Goal: Transaction & Acquisition: Purchase product/service

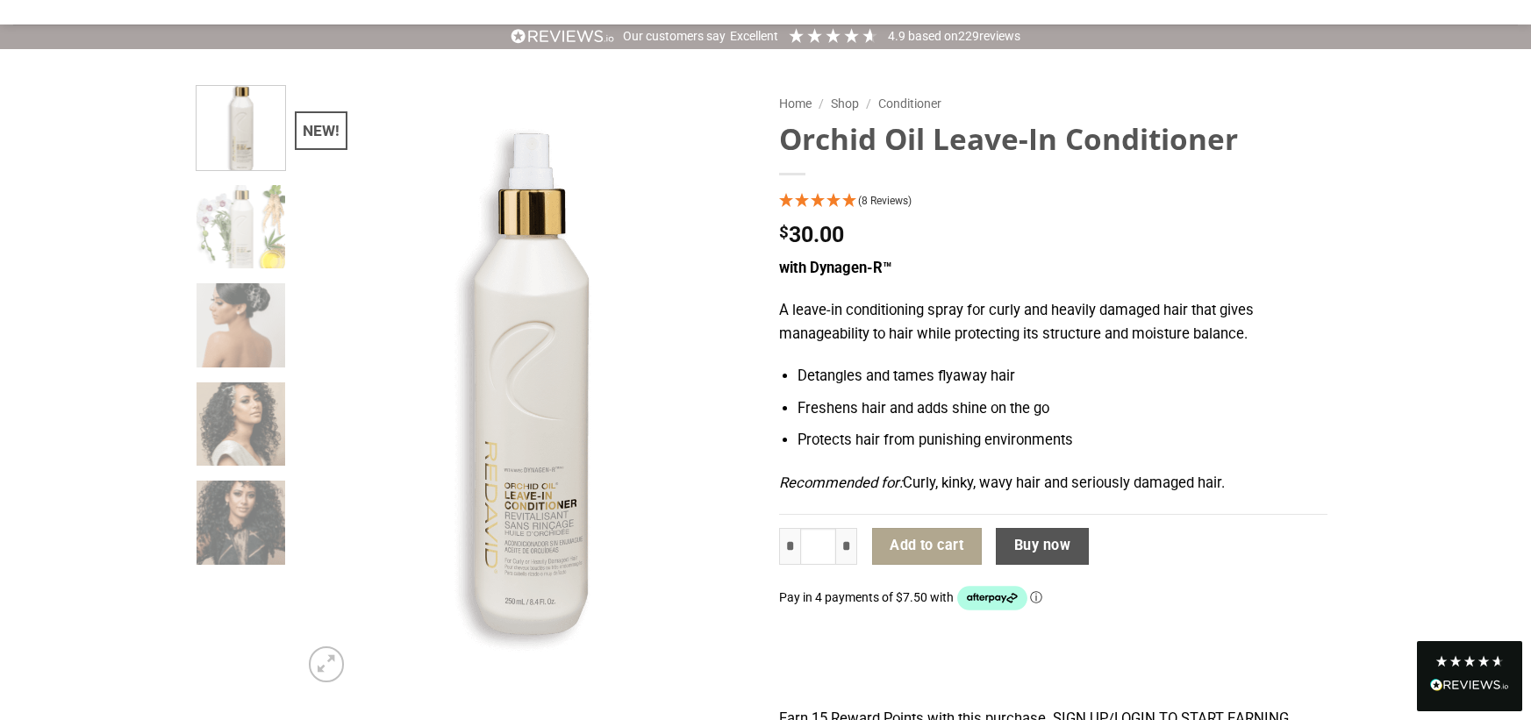
scroll to position [59, 0]
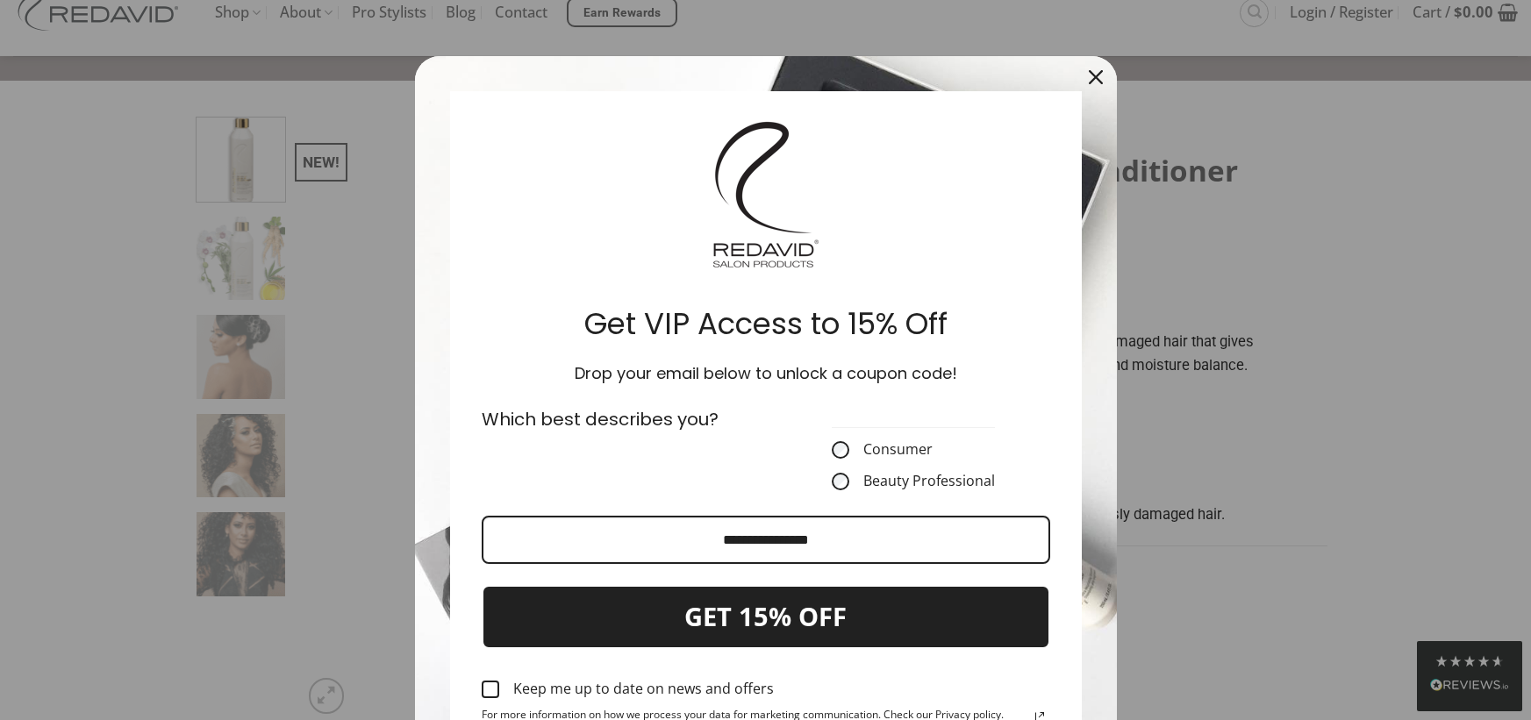
click at [1088, 77] on icon "close icon" at bounding box center [1095, 77] width 14 height 14
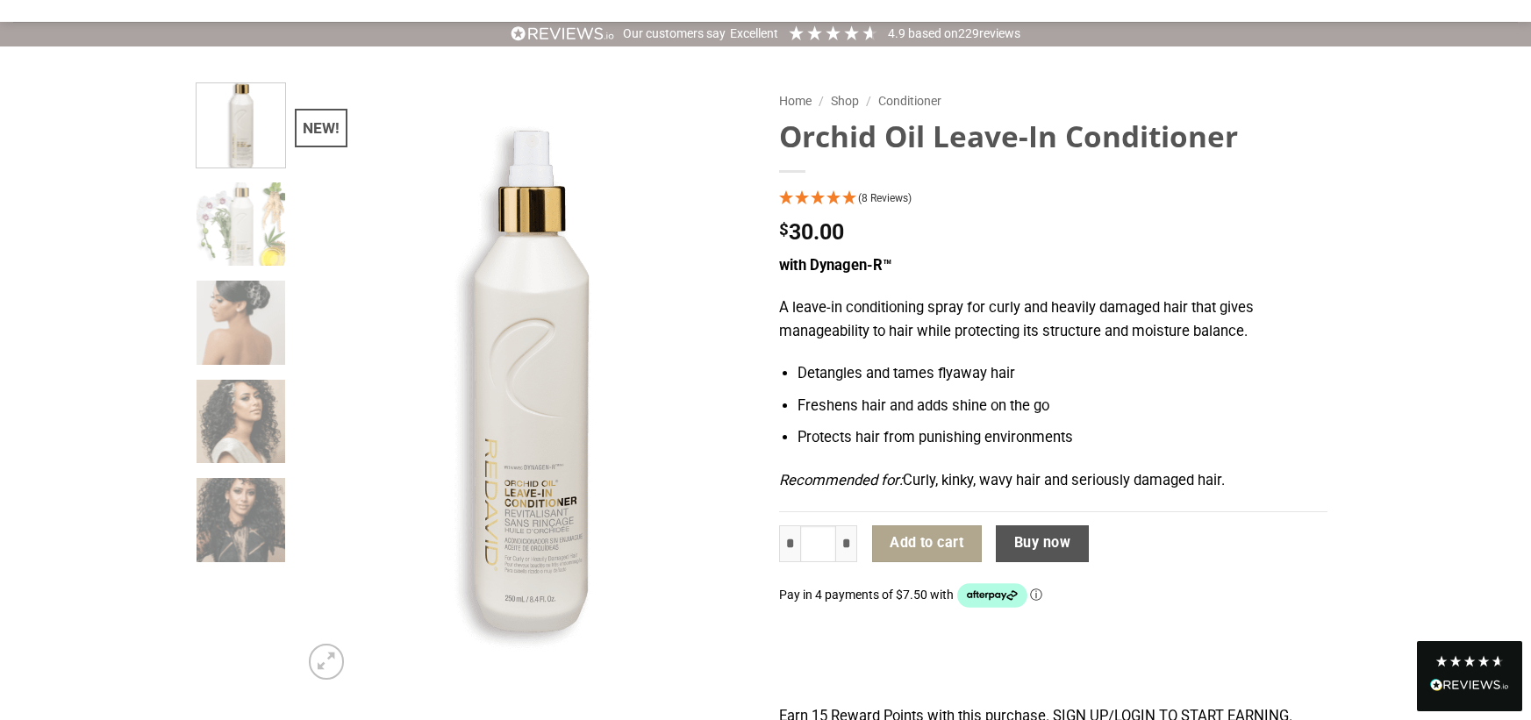
scroll to position [117, 0]
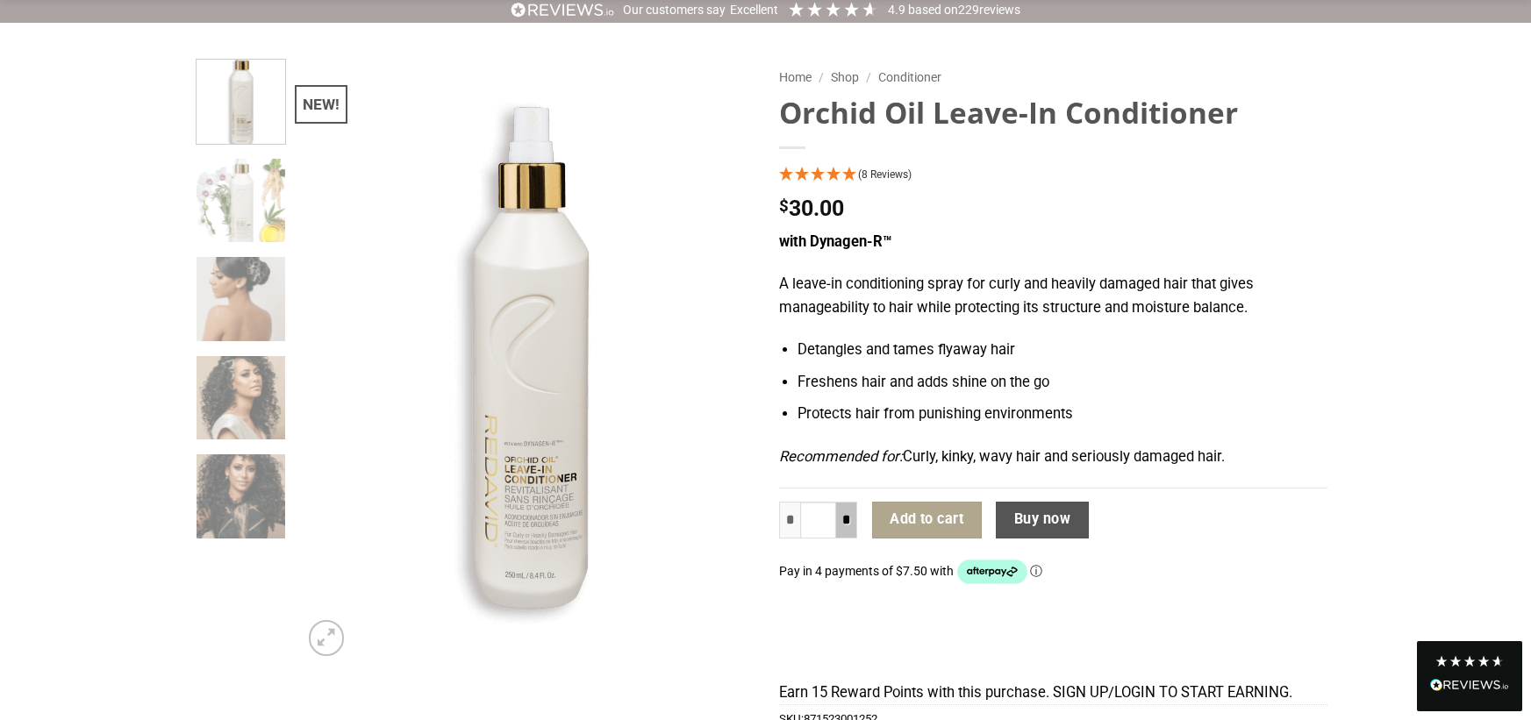
click at [845, 524] on input "*" at bounding box center [846, 520] width 21 height 37
type input "*"
click at [845, 524] on input "*" at bounding box center [846, 520] width 21 height 37
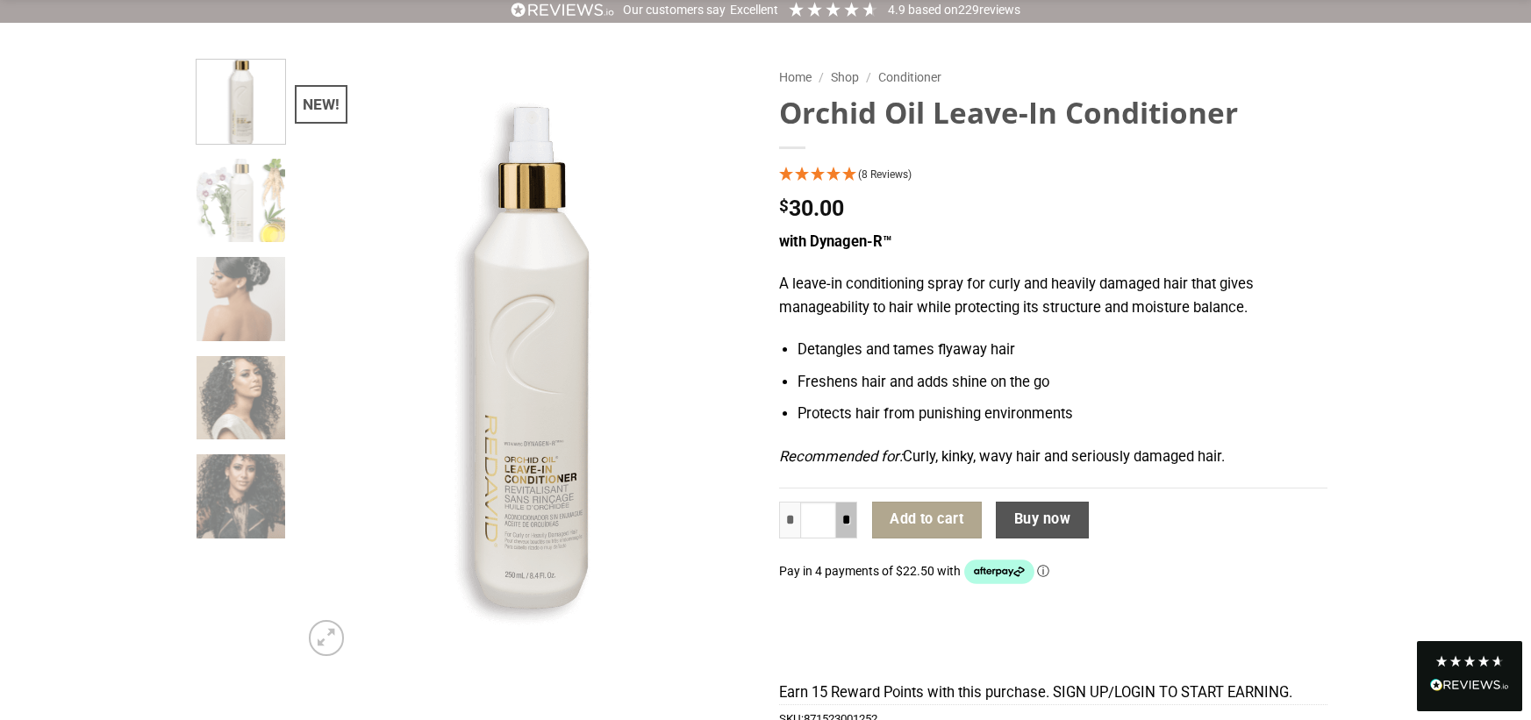
click at [845, 524] on input "*" at bounding box center [846, 520] width 21 height 37
click at [906, 523] on button "Add to cart" at bounding box center [927, 520] width 110 height 37
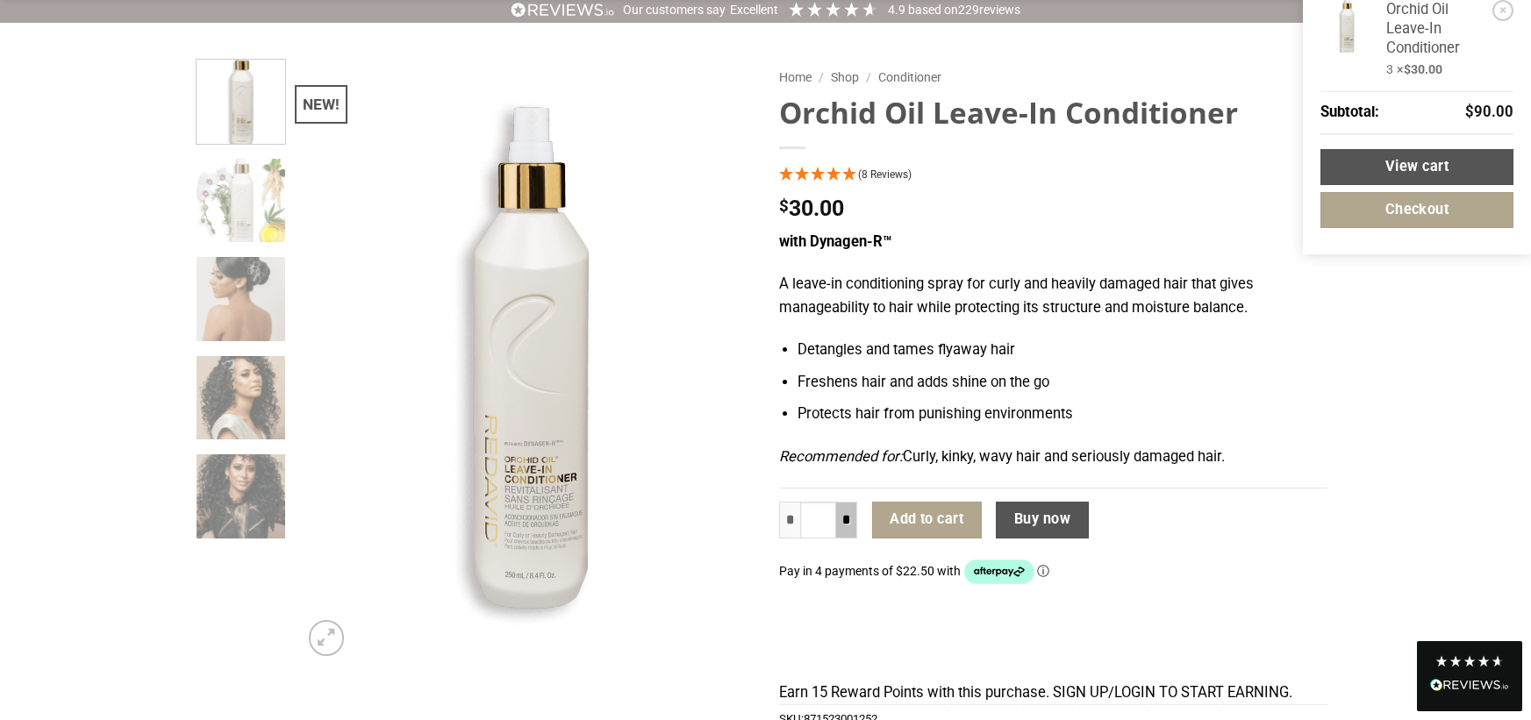
click at [848, 527] on input "*" at bounding box center [846, 520] width 21 height 37
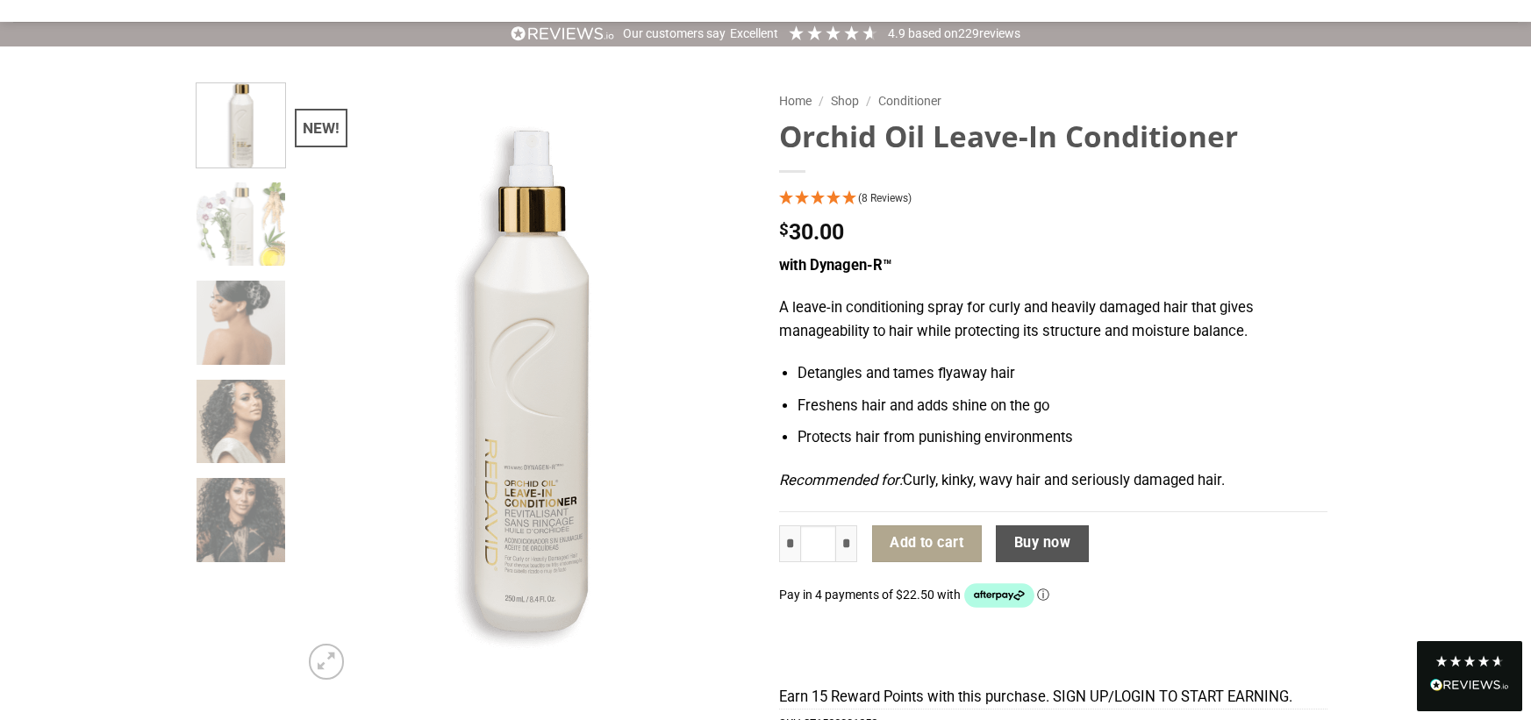
scroll to position [0, 0]
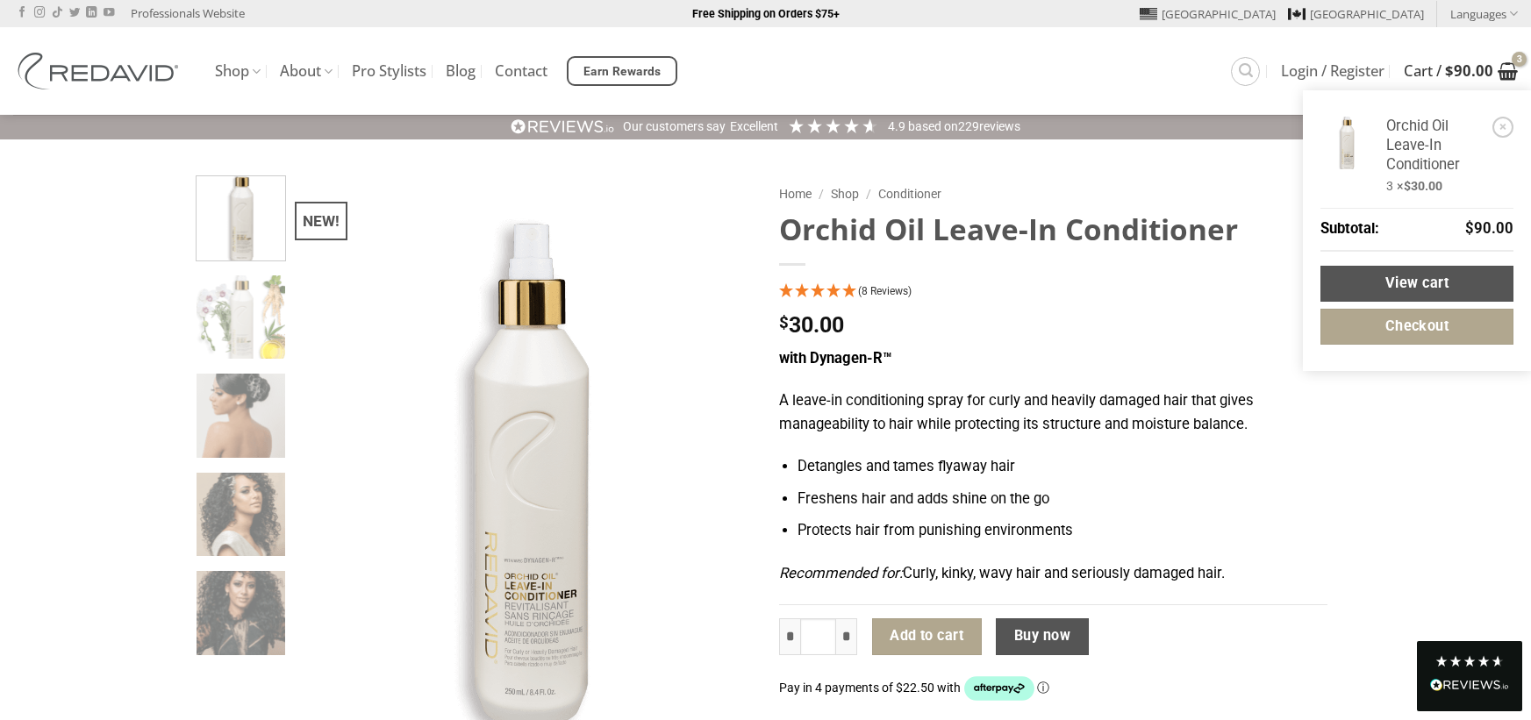
click at [1508, 78] on icon "View cart" at bounding box center [1507, 71] width 20 height 21
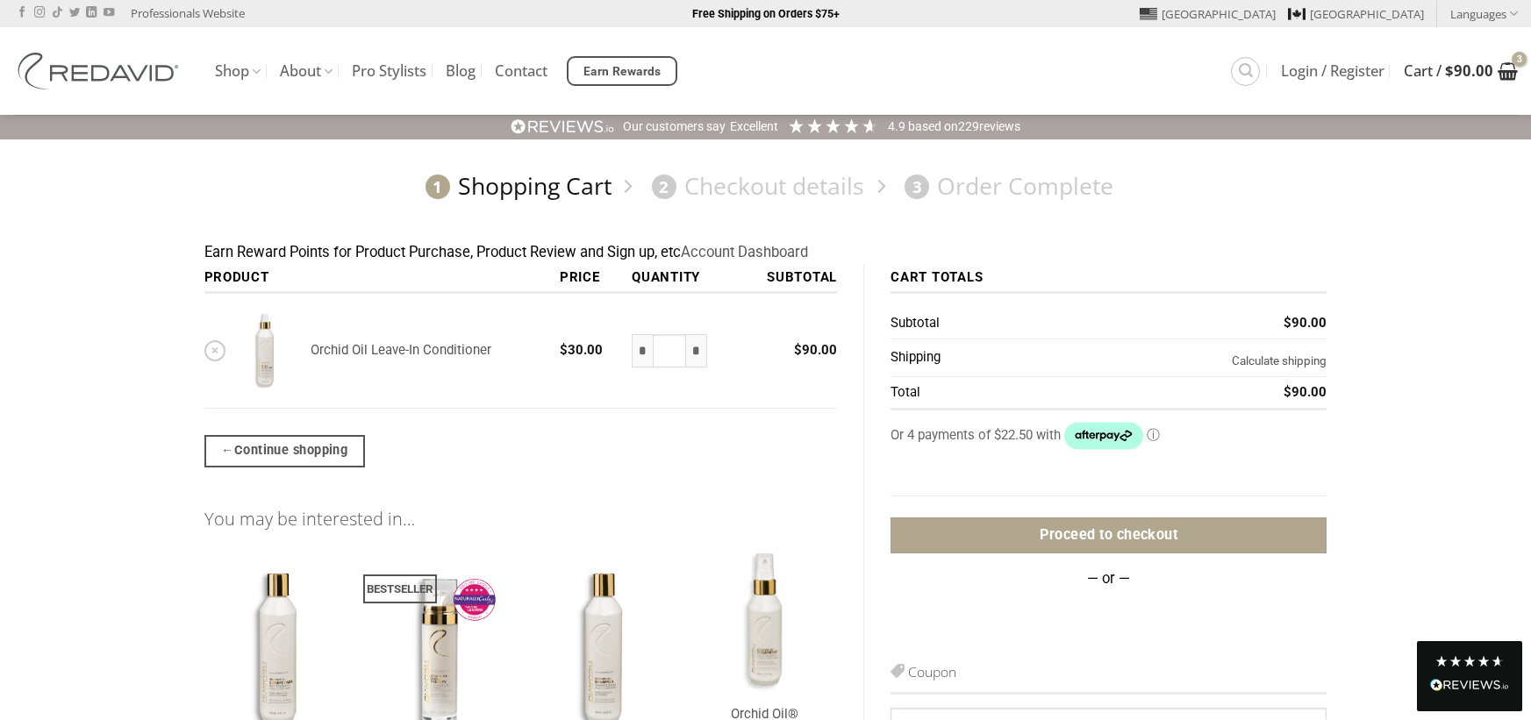
drag, startPoint x: 1396, startPoint y: 26, endPoint x: 563, endPoint y: -39, distance: 835.8
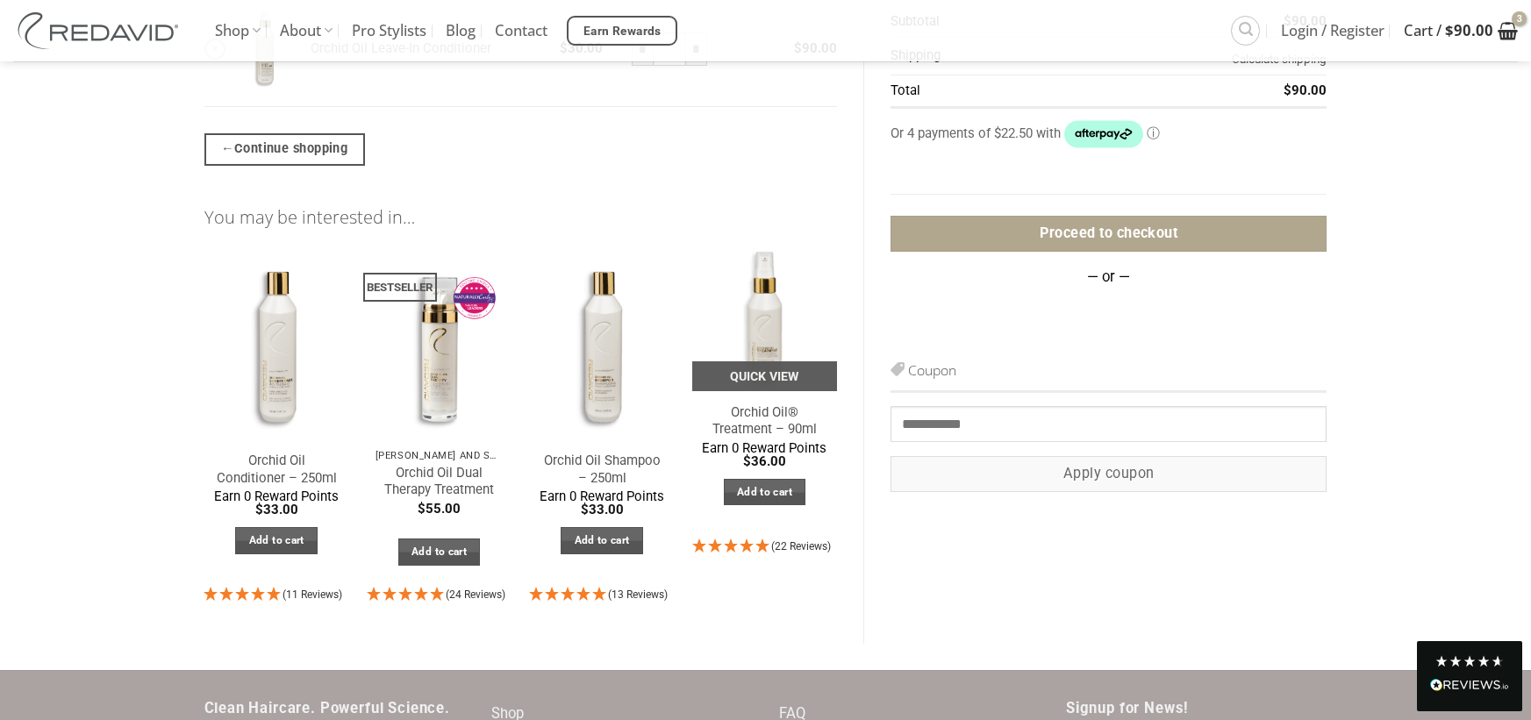
scroll to position [351, 0]
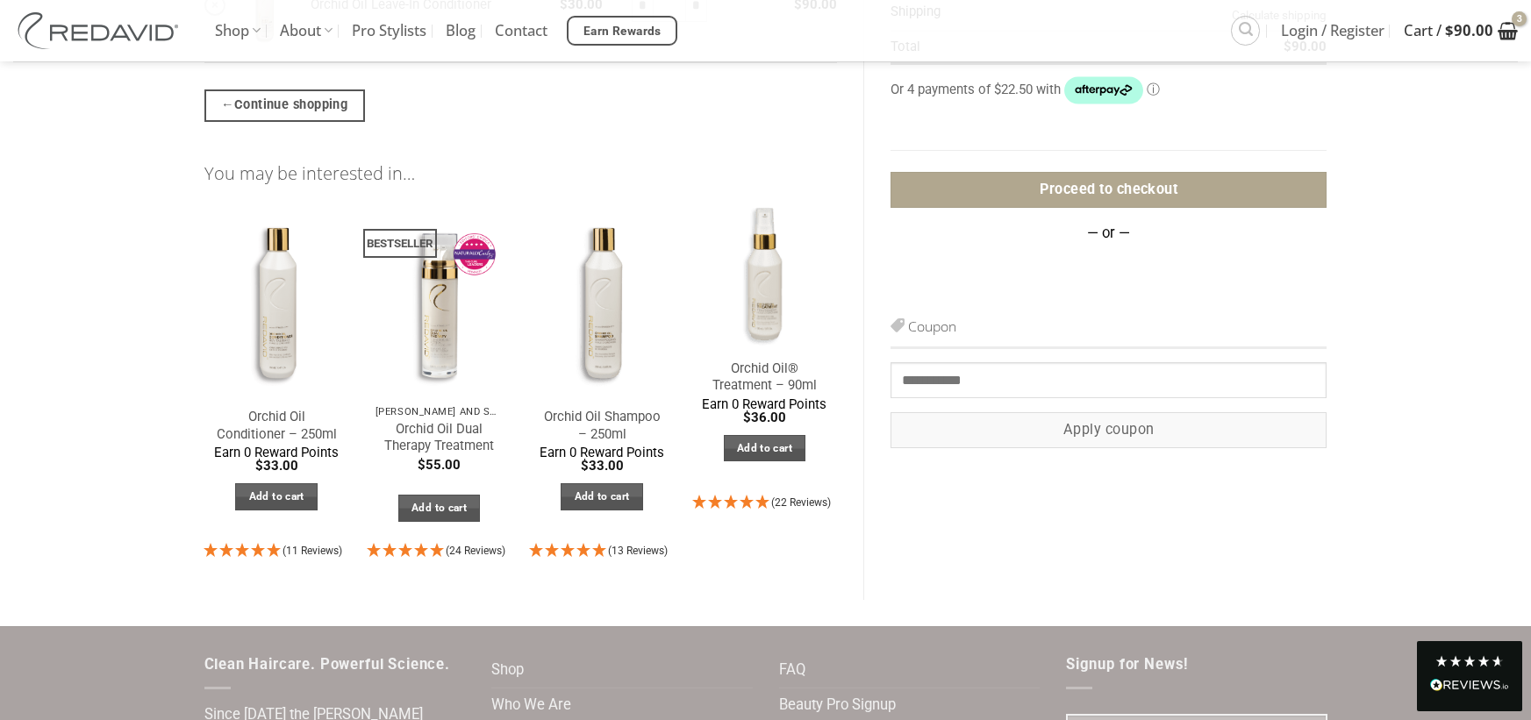
scroll to position [234, 0]
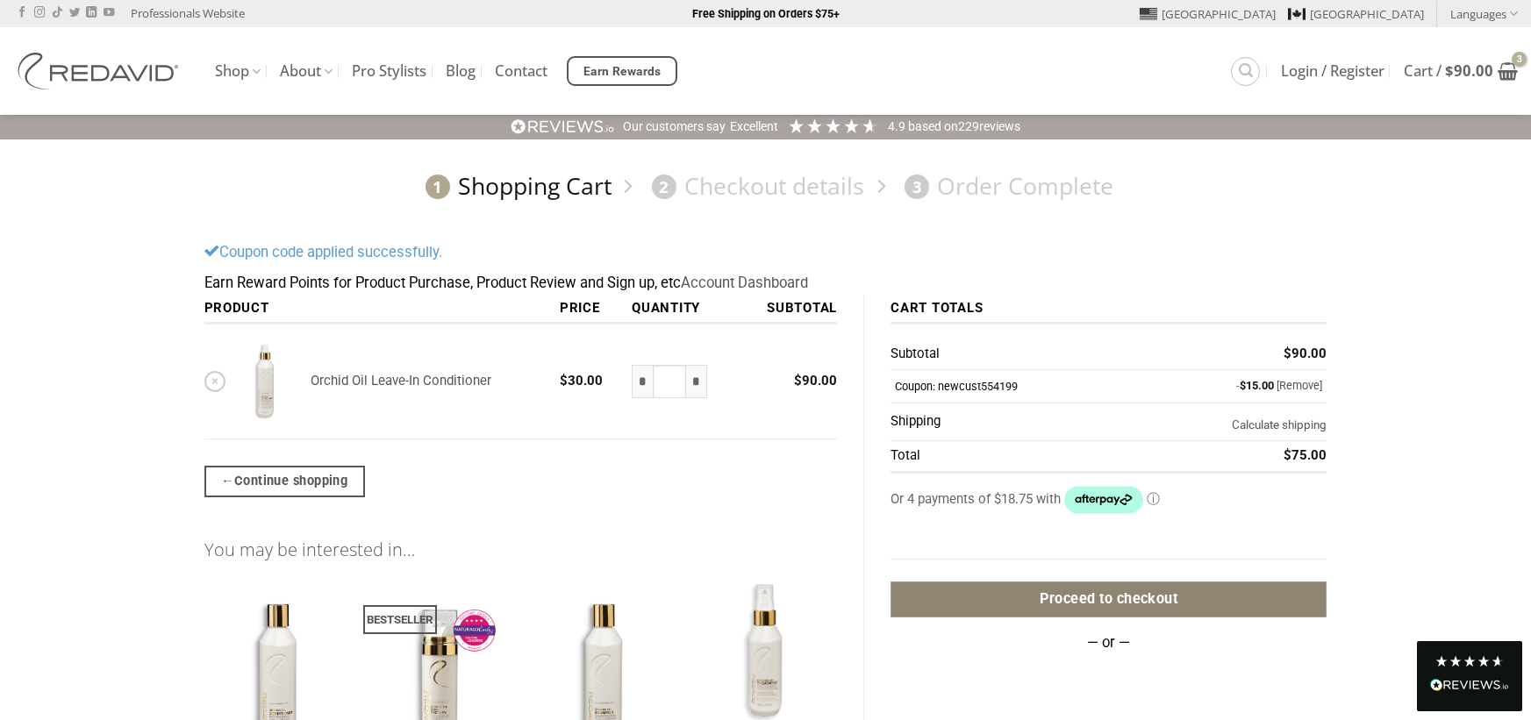
click at [1087, 589] on link "Proceed to checkout" at bounding box center [1108, 600] width 436 height 36
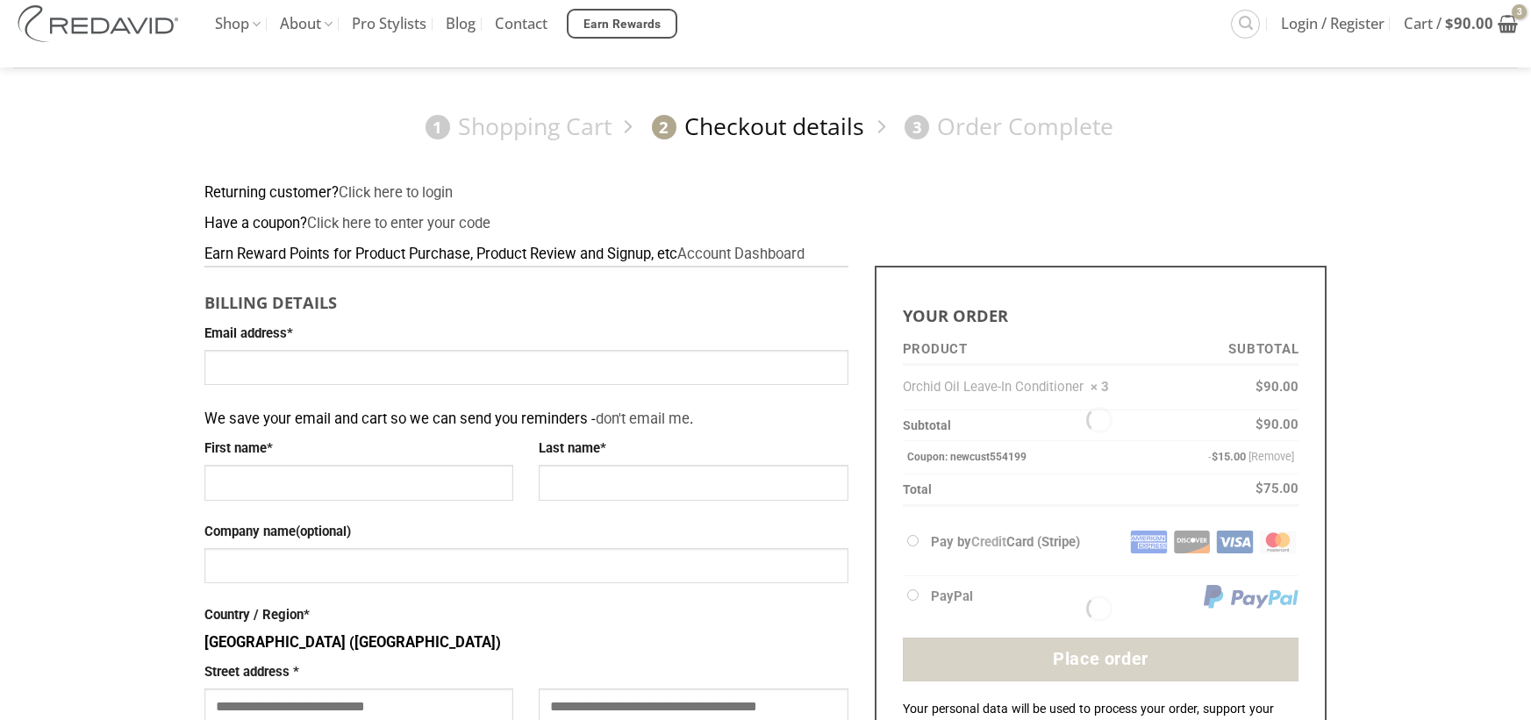
scroll to position [117, 0]
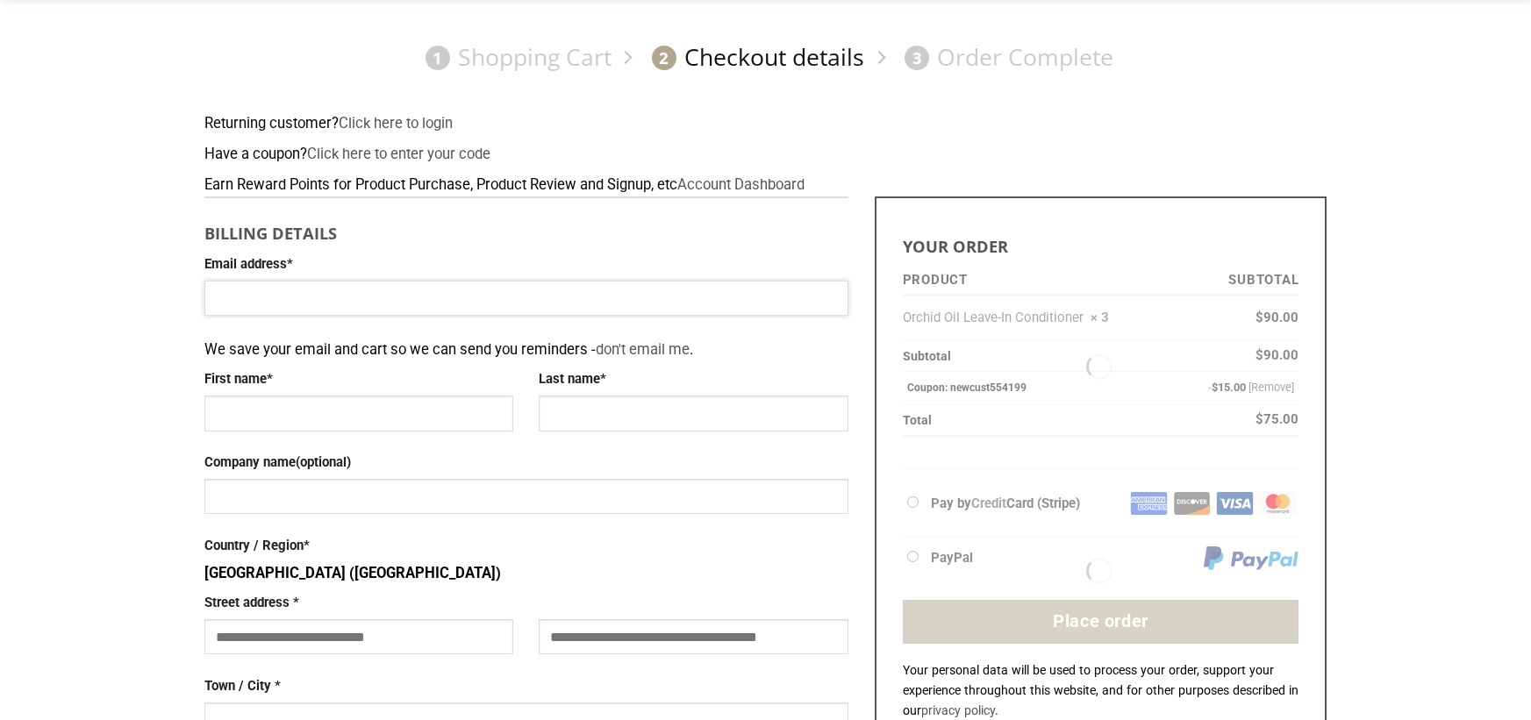
click at [545, 305] on input "Email address *" at bounding box center [526, 298] width 644 height 35
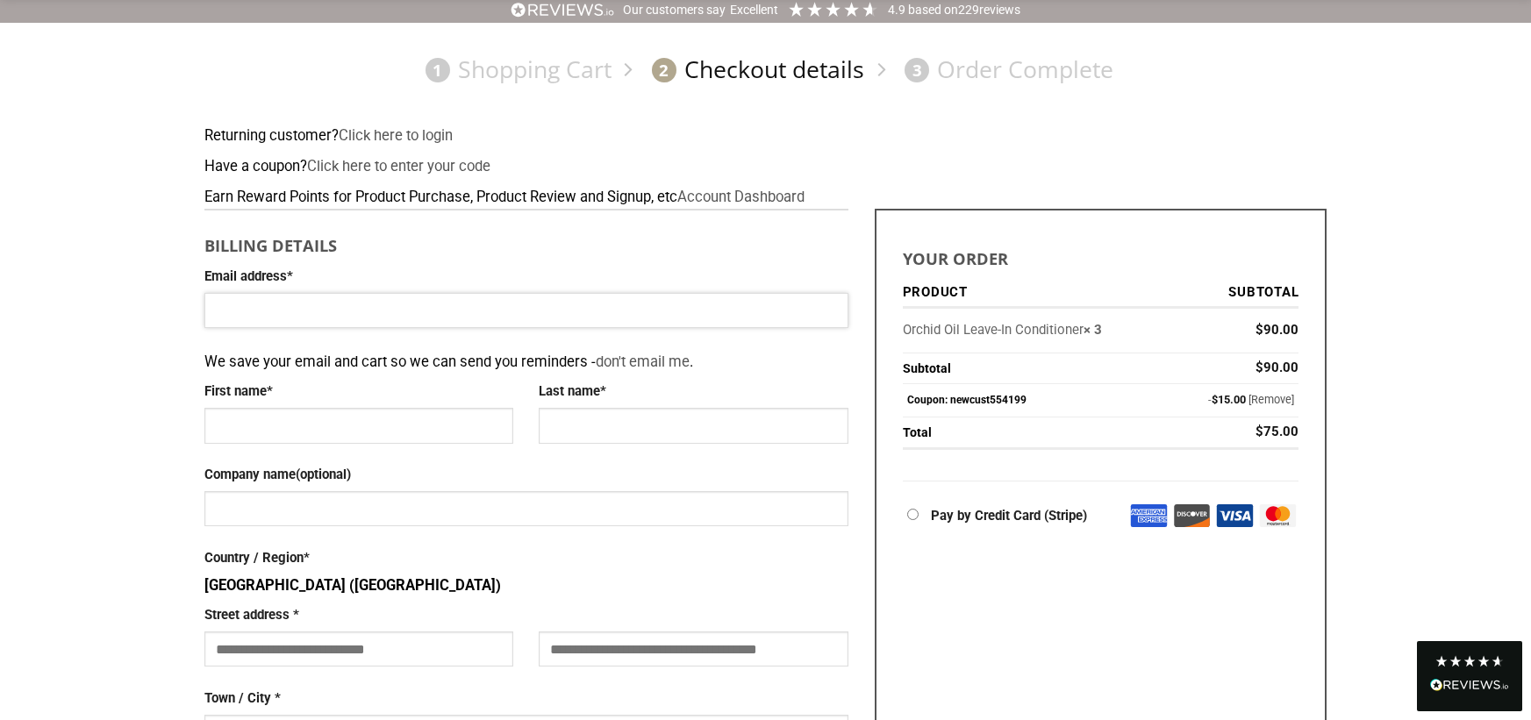
click at [538, 303] on input "Email address *" at bounding box center [526, 310] width 644 height 35
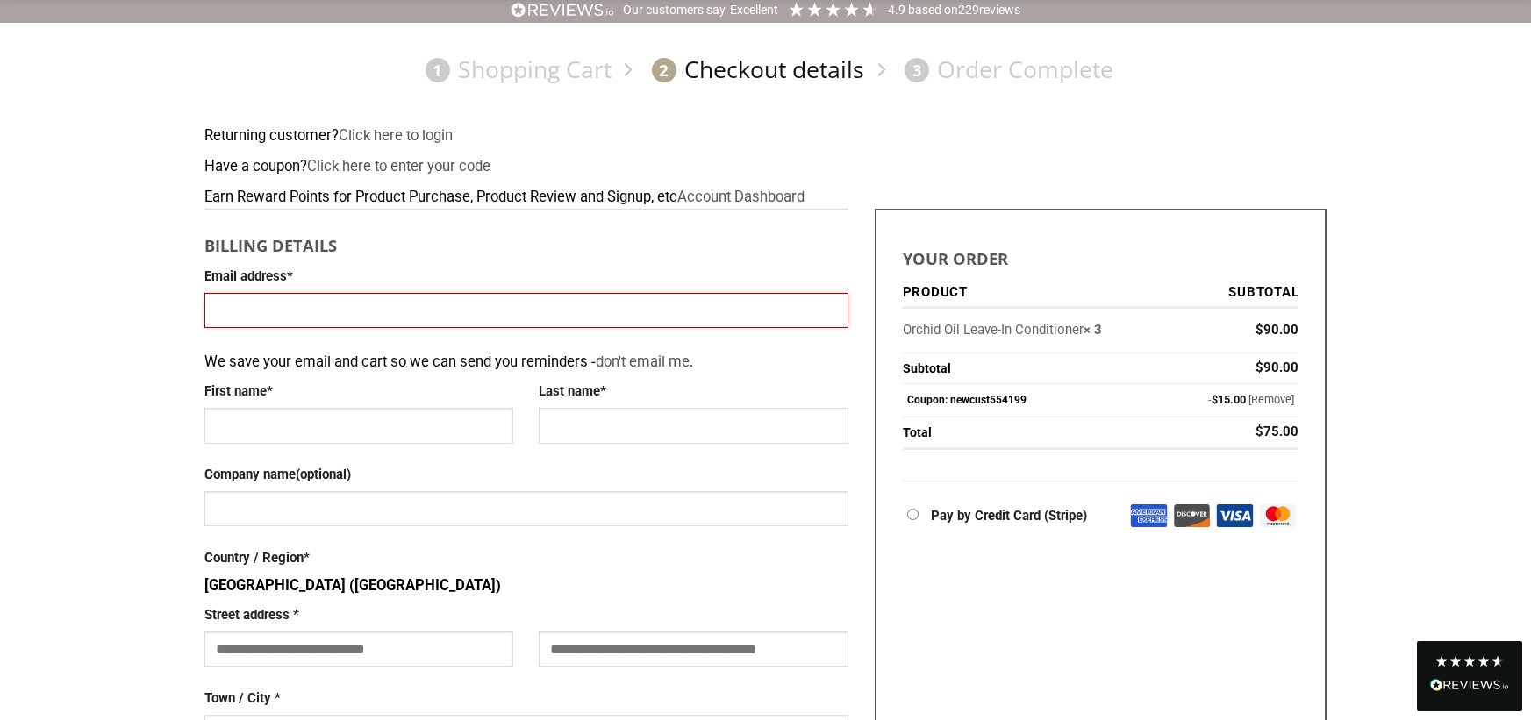
type input "**********"
type input "*******"
type input "*****"
type input "**********"
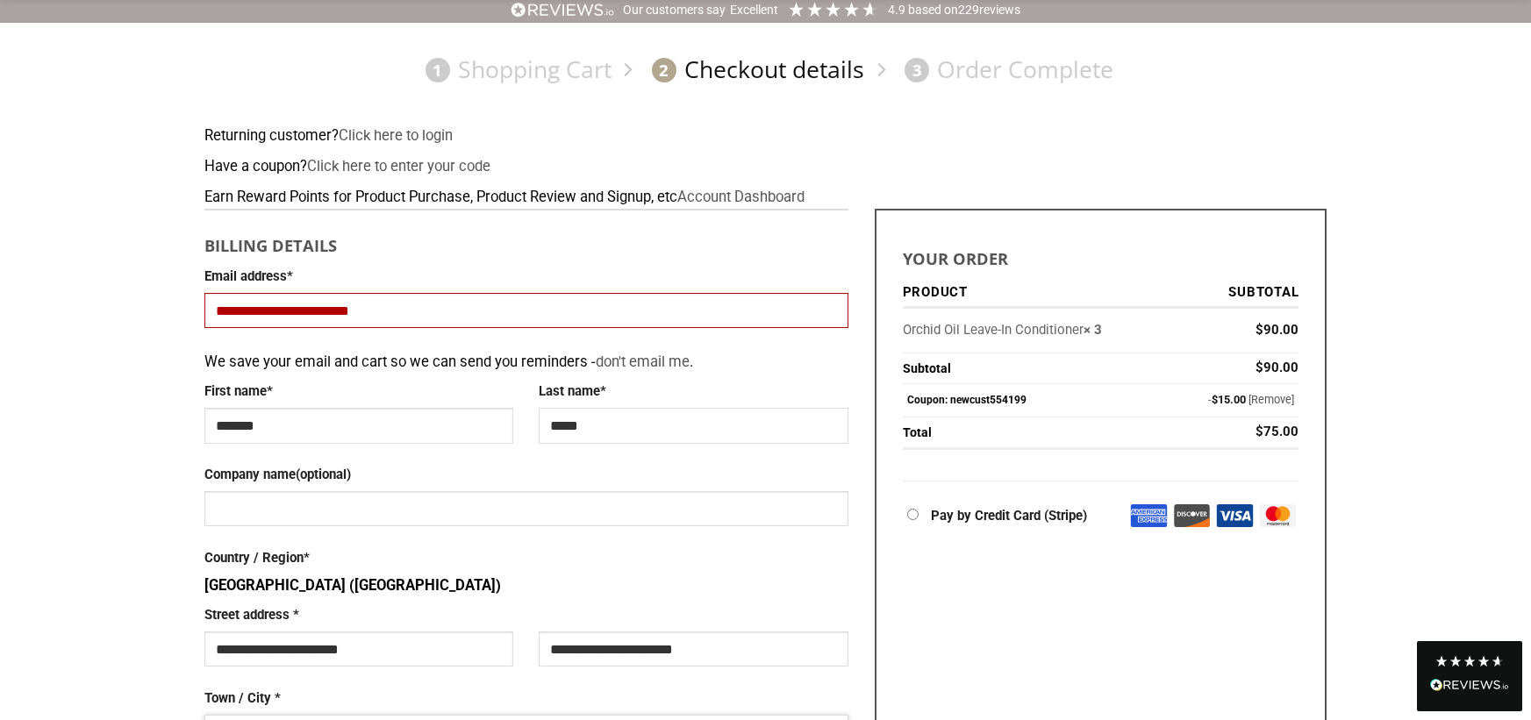
type input "**********"
type input "*****"
type input "**********"
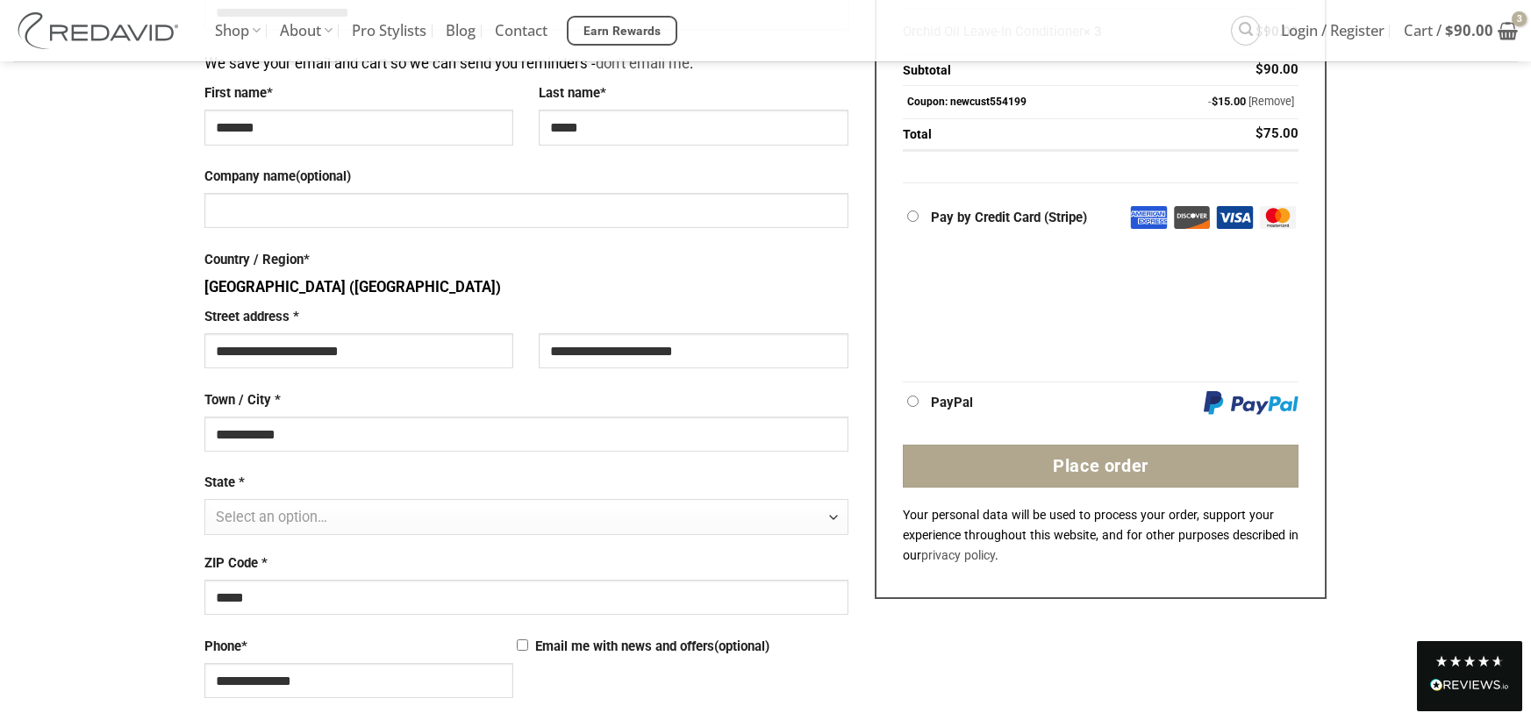
scroll to position [467, 0]
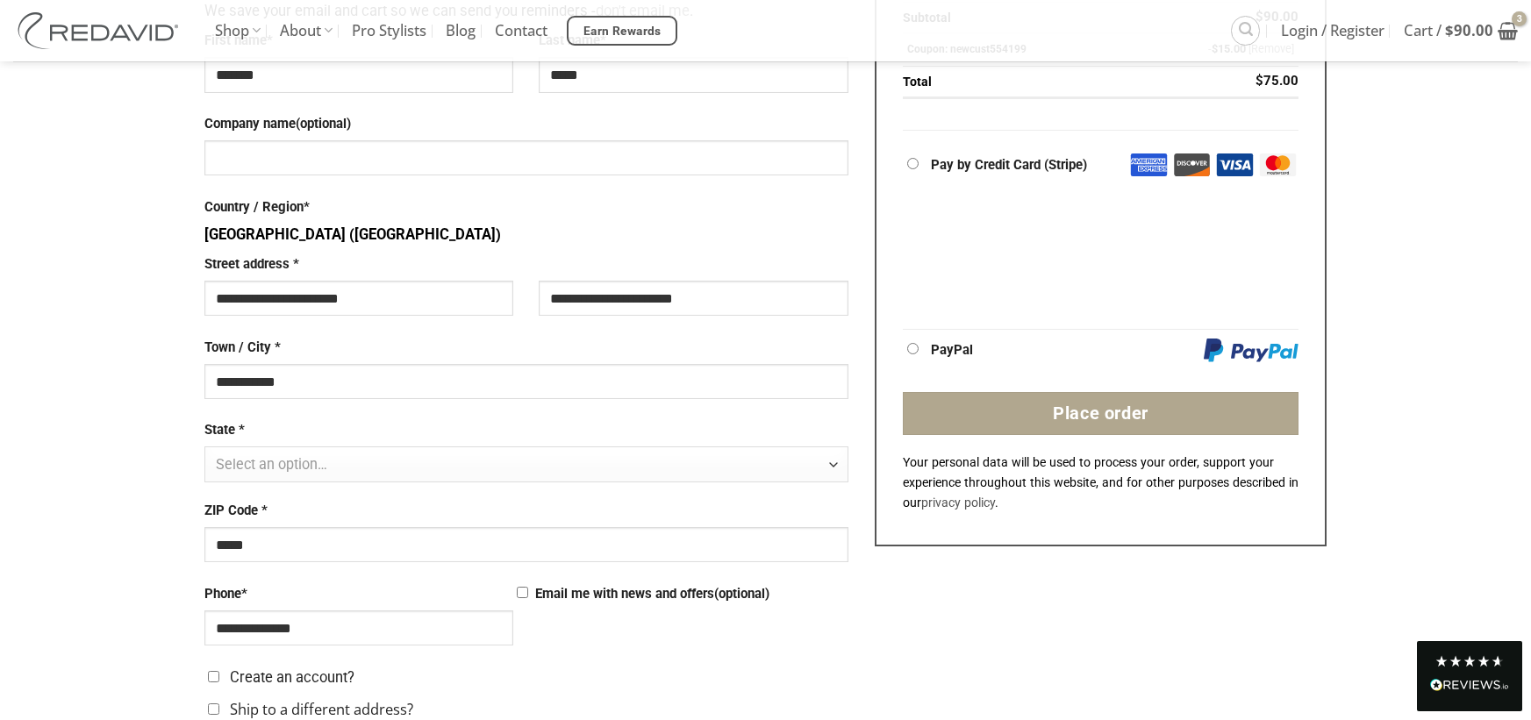
click at [445, 476] on span "Select an option…" at bounding box center [521, 464] width 611 height 35
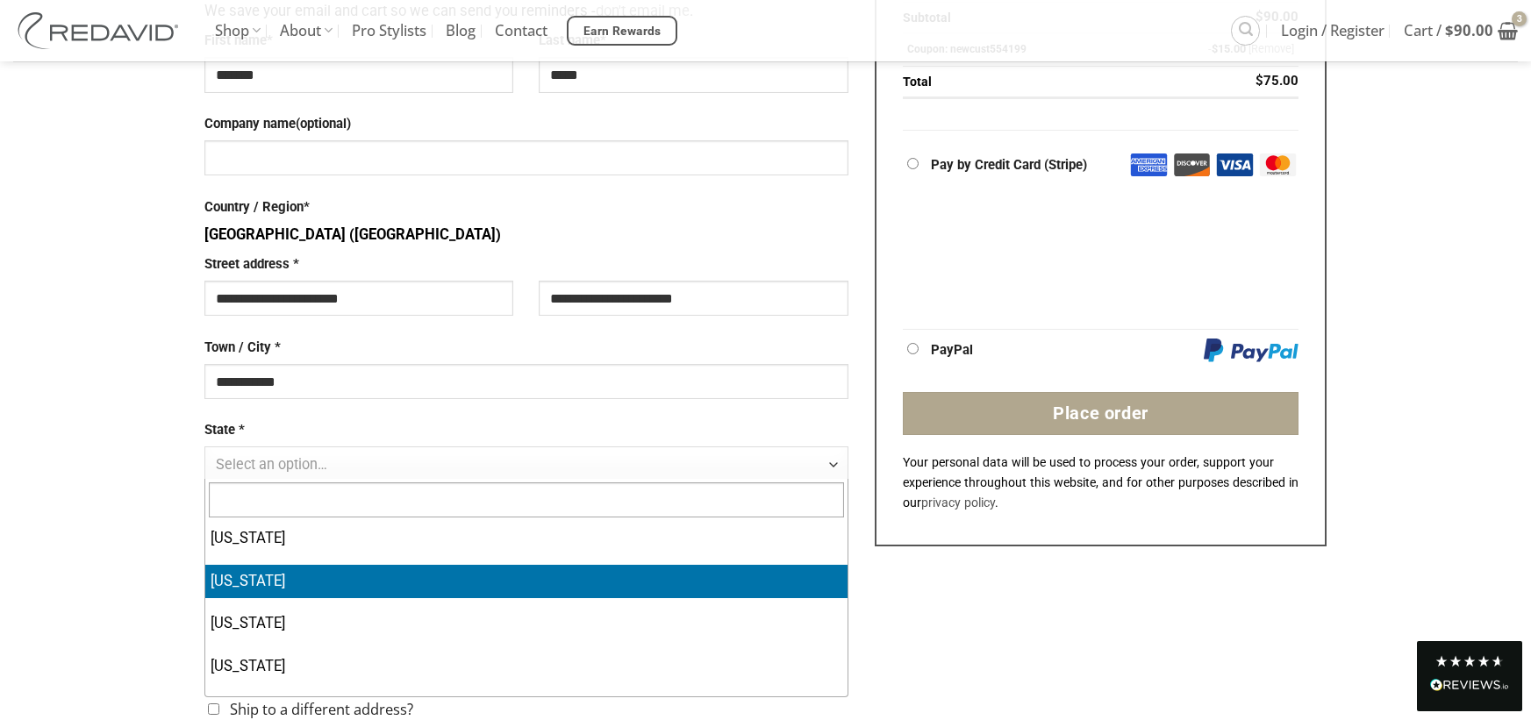
scroll to position [175, 0]
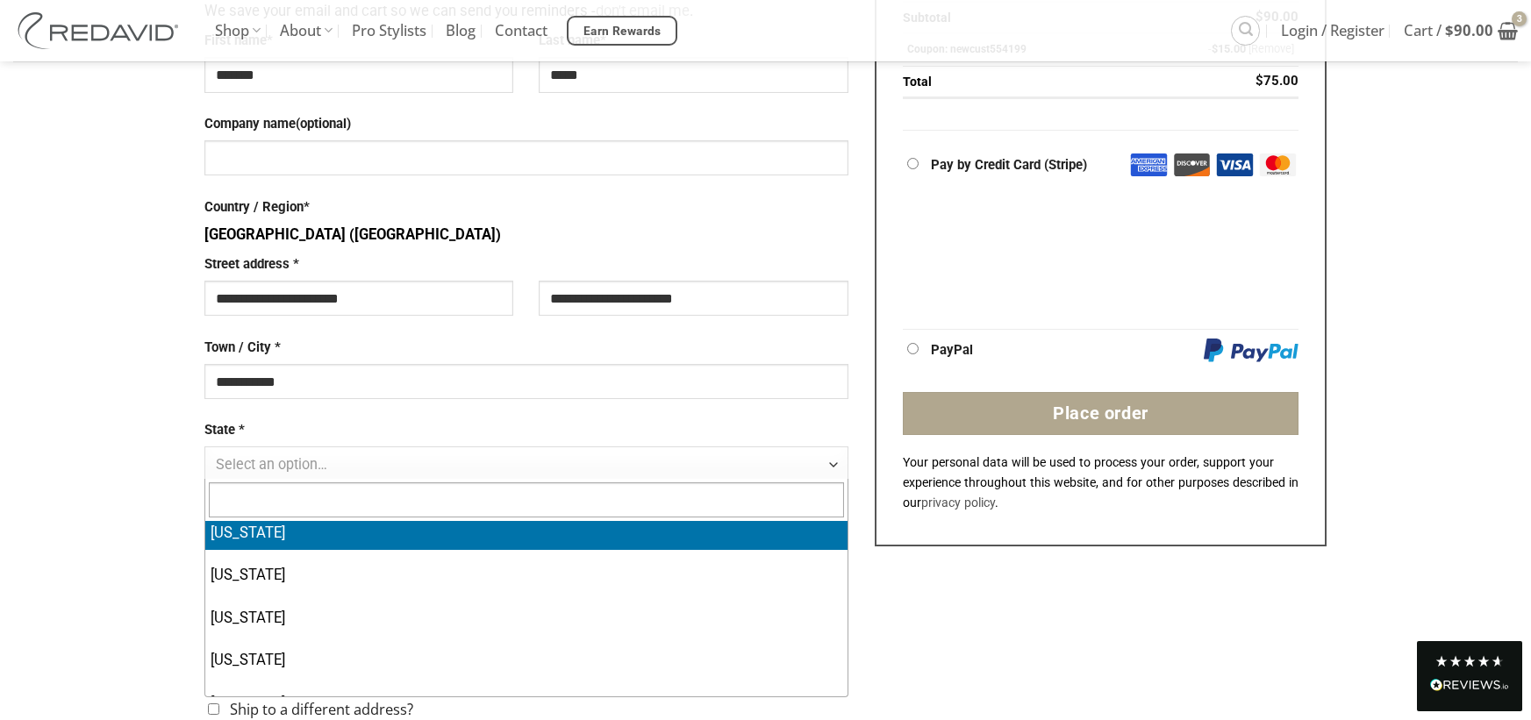
select select "**"
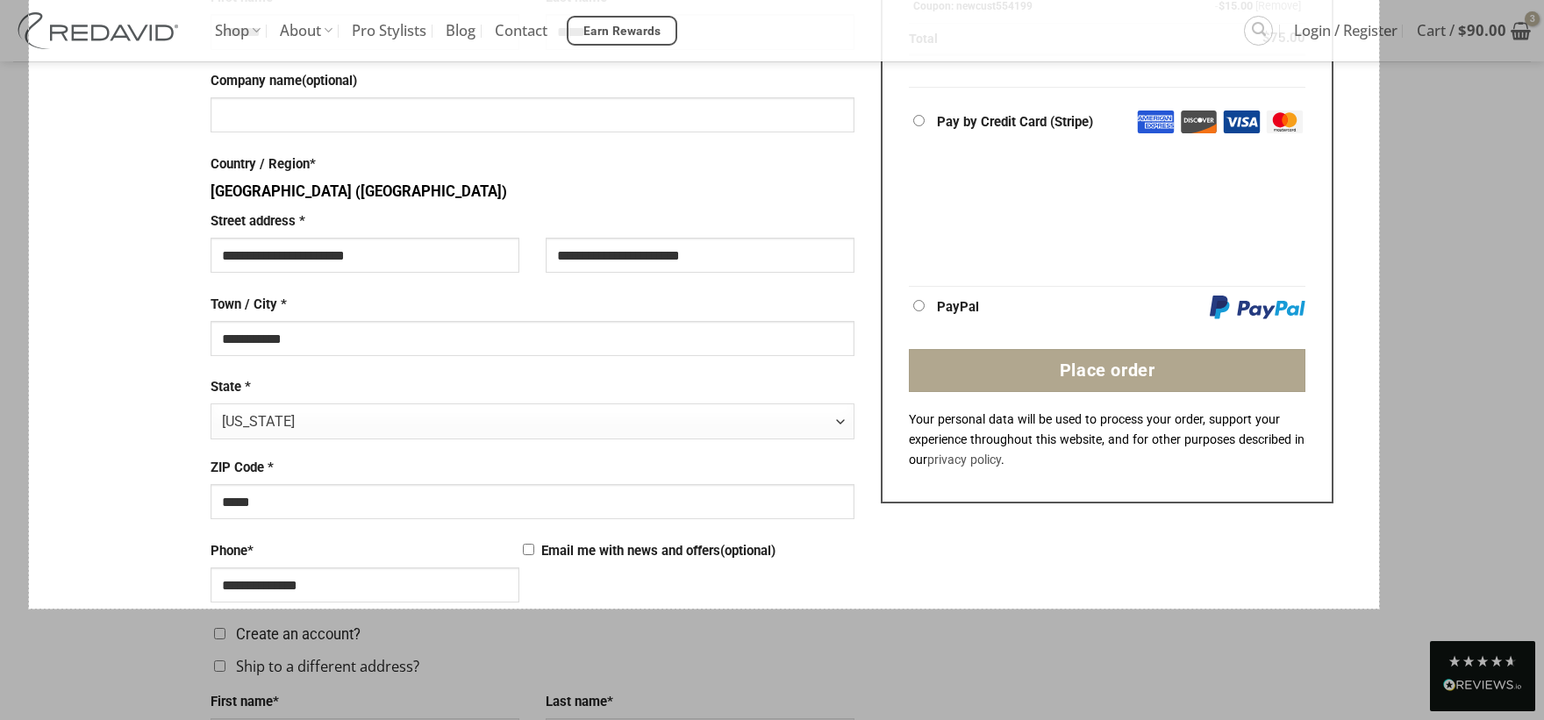
scroll to position [657, 0]
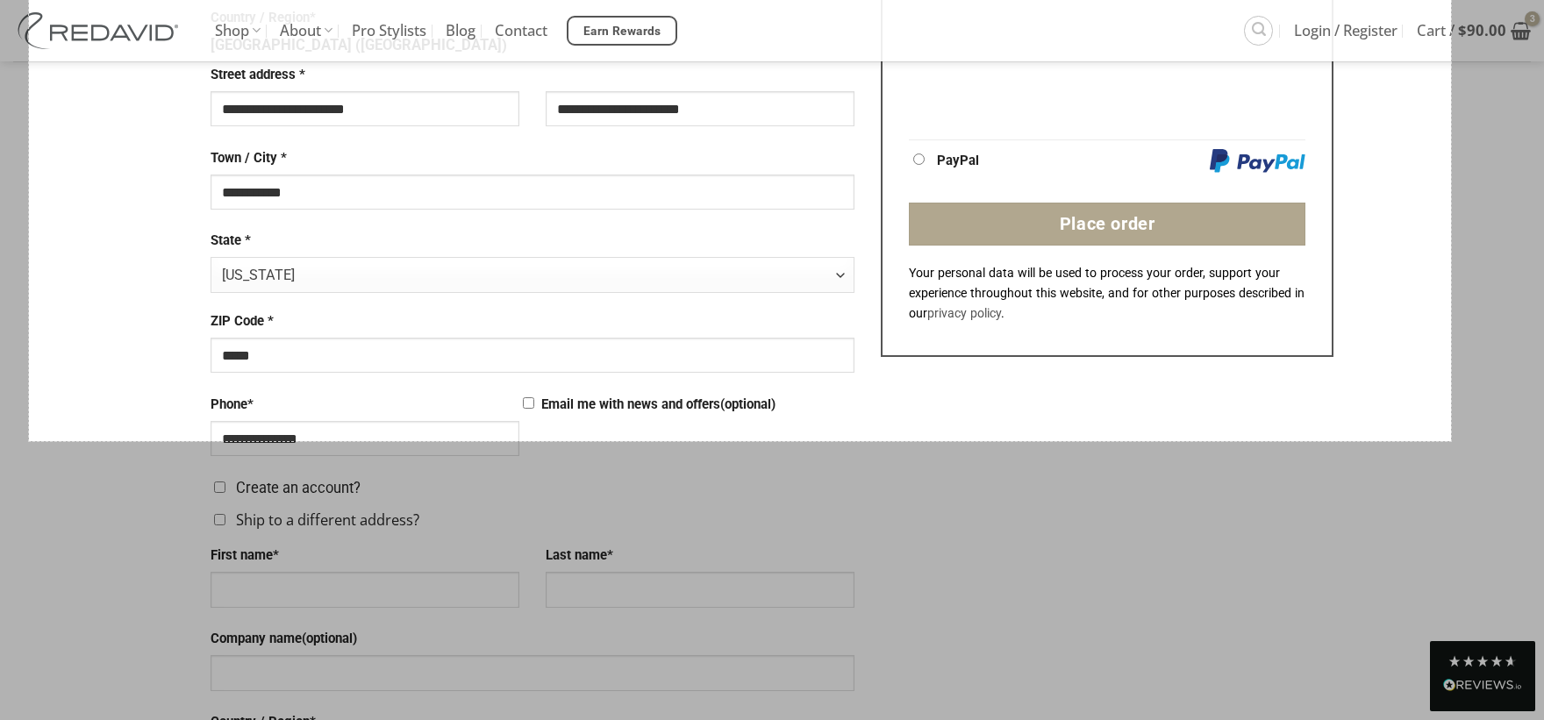
drag, startPoint x: 106, startPoint y: 28, endPoint x: 1451, endPoint y: 441, distance: 1406.6
click at [1451, 441] on div "1621 X 1098" at bounding box center [772, 520] width 1544 height 2355
click at [1413, 396] on link "Capture" at bounding box center [1416, 391] width 46 height 19
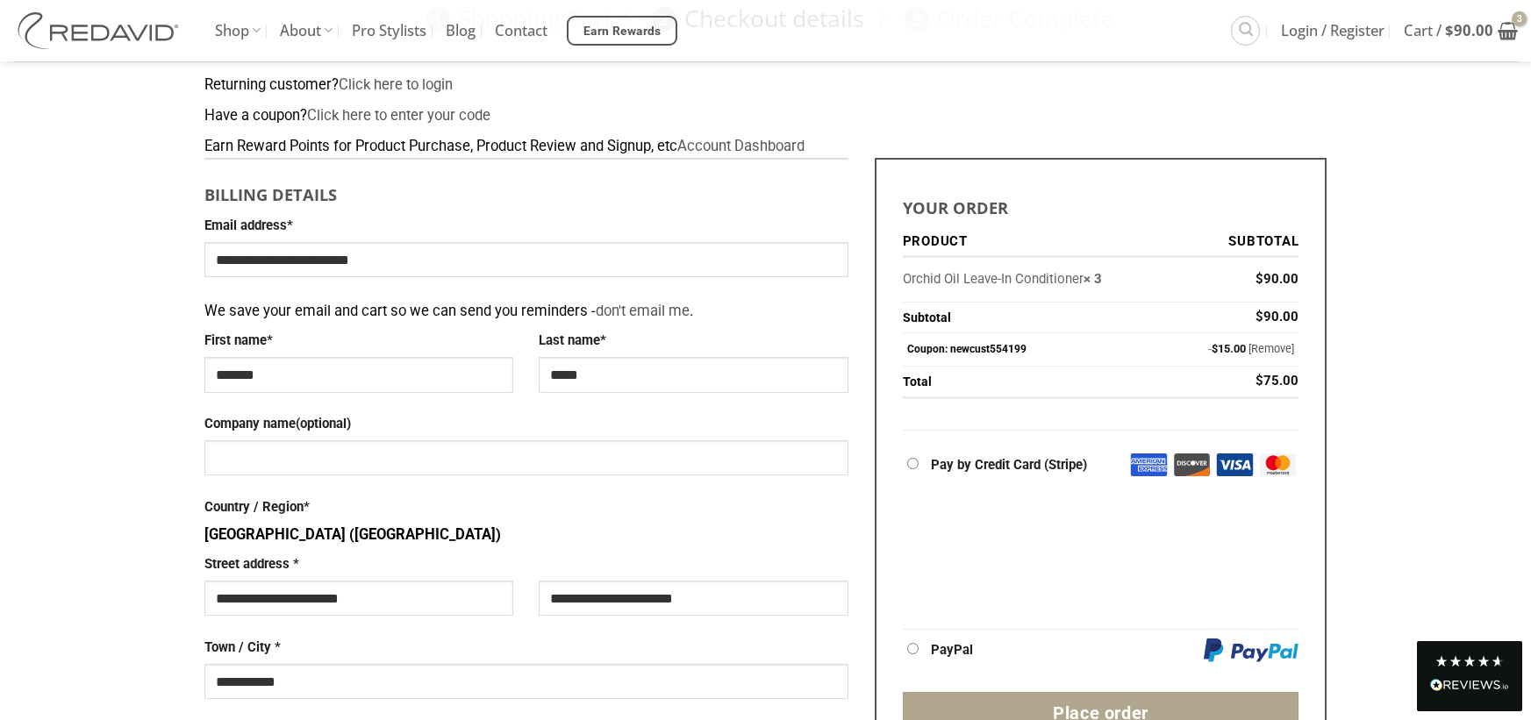
scroll to position [145, 0]
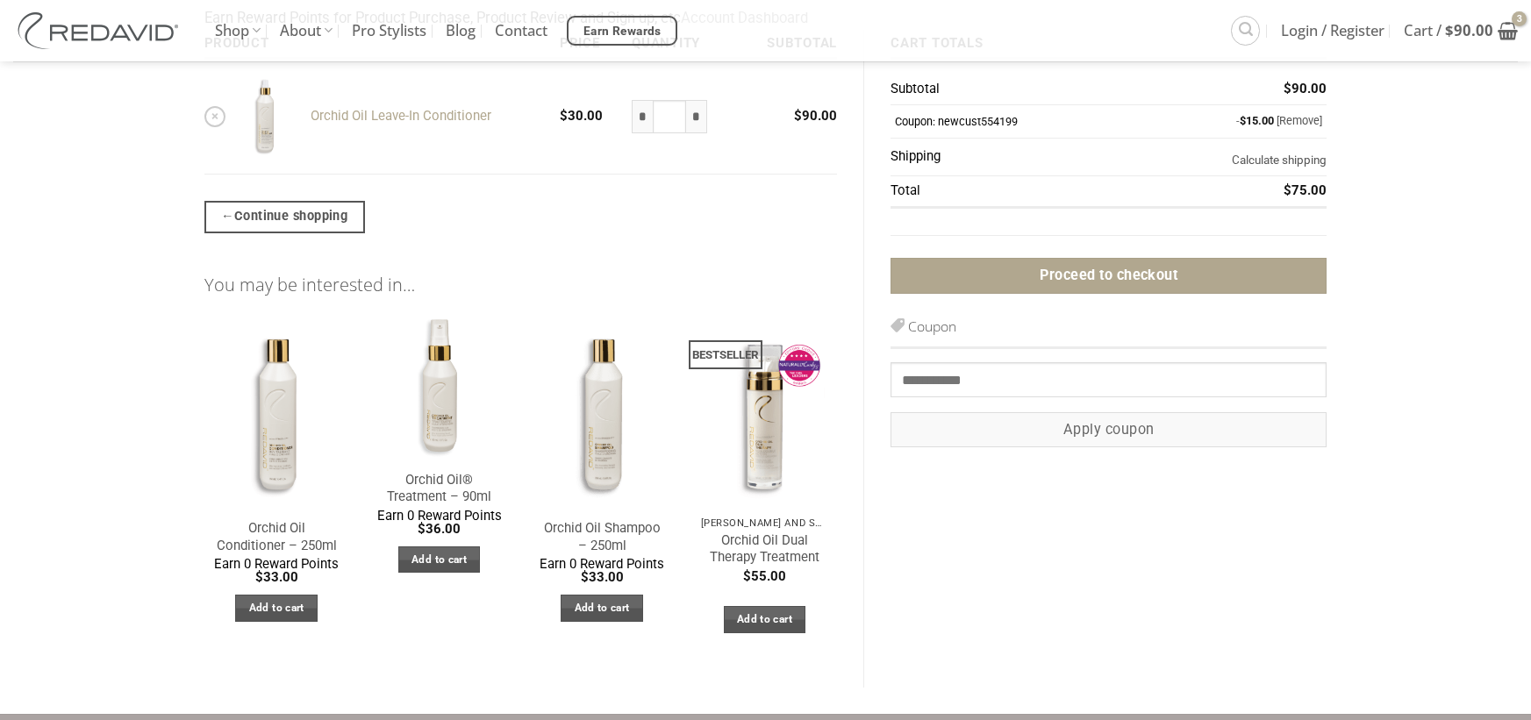
scroll to position [46, 0]
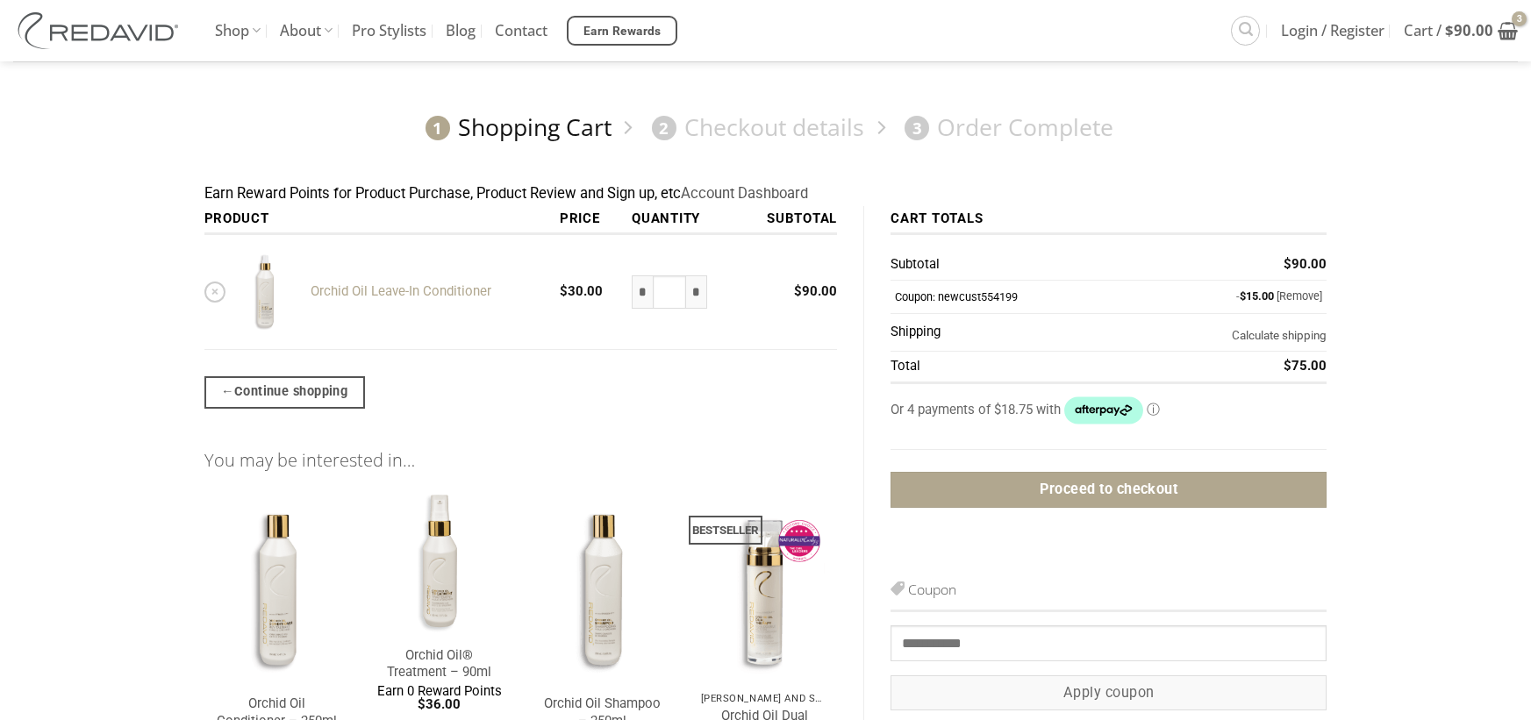
click at [397, 292] on link "Orchid Oil Leave-In Conditioner" at bounding box center [400, 291] width 181 height 16
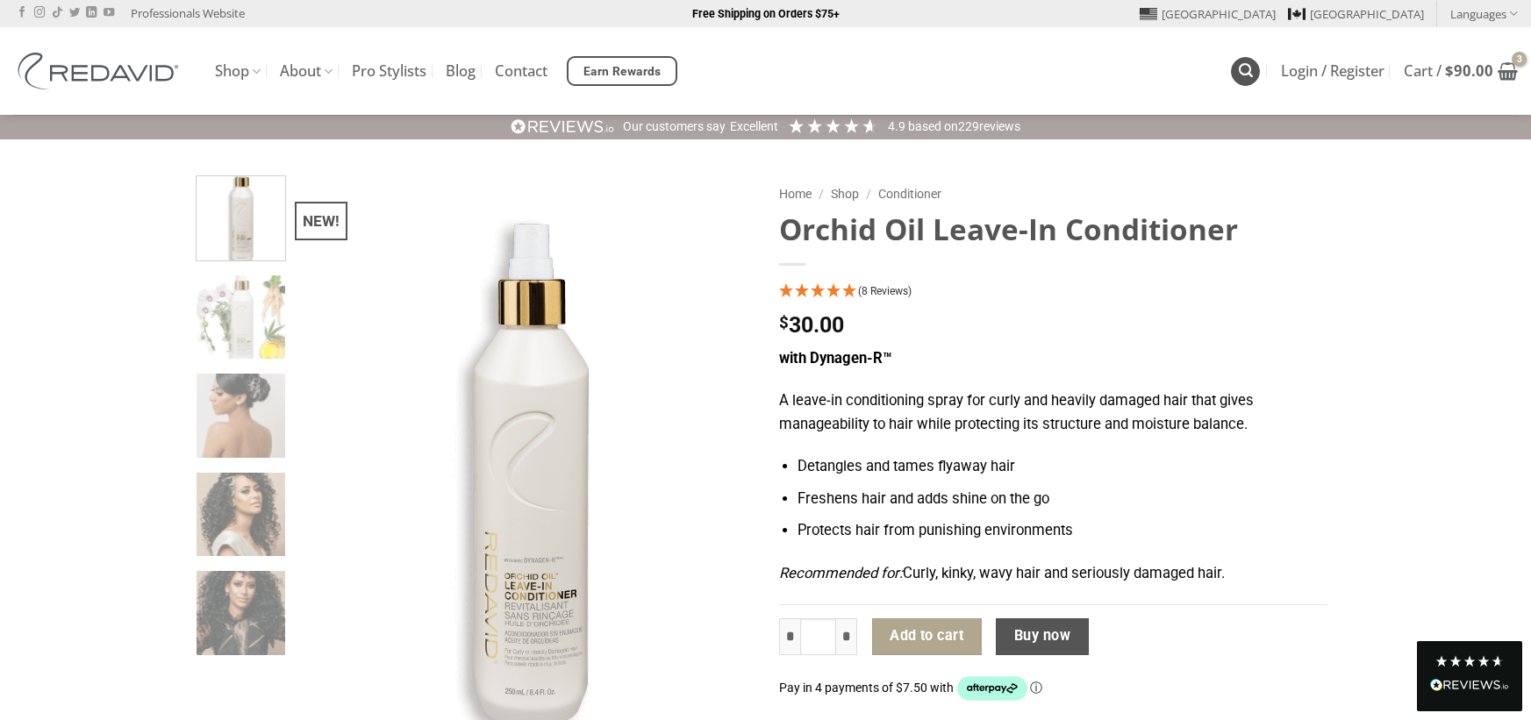
click at [1238, 76] on icon "Search" at bounding box center [1245, 70] width 14 height 17
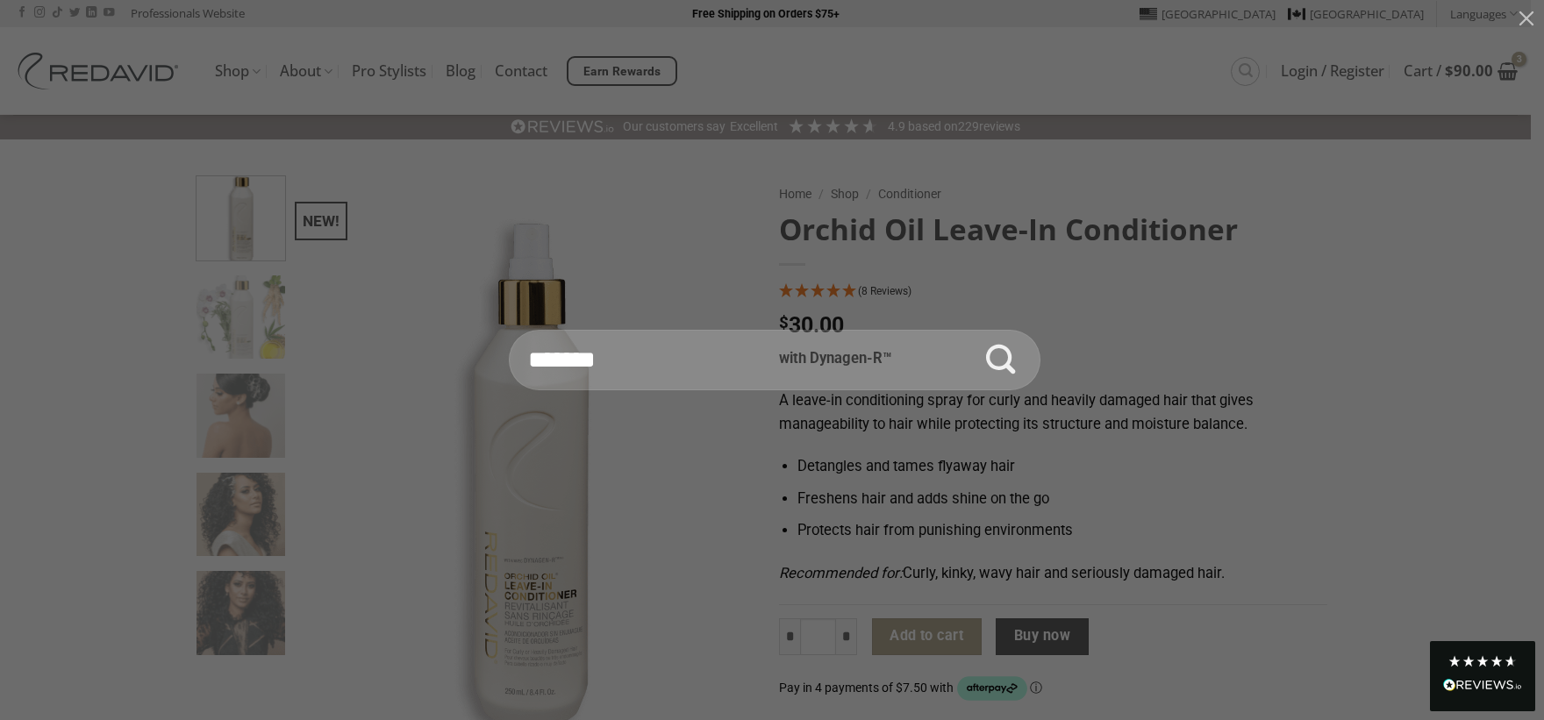
click at [746, 361] on input "Search for:" at bounding box center [775, 360] width 532 height 61
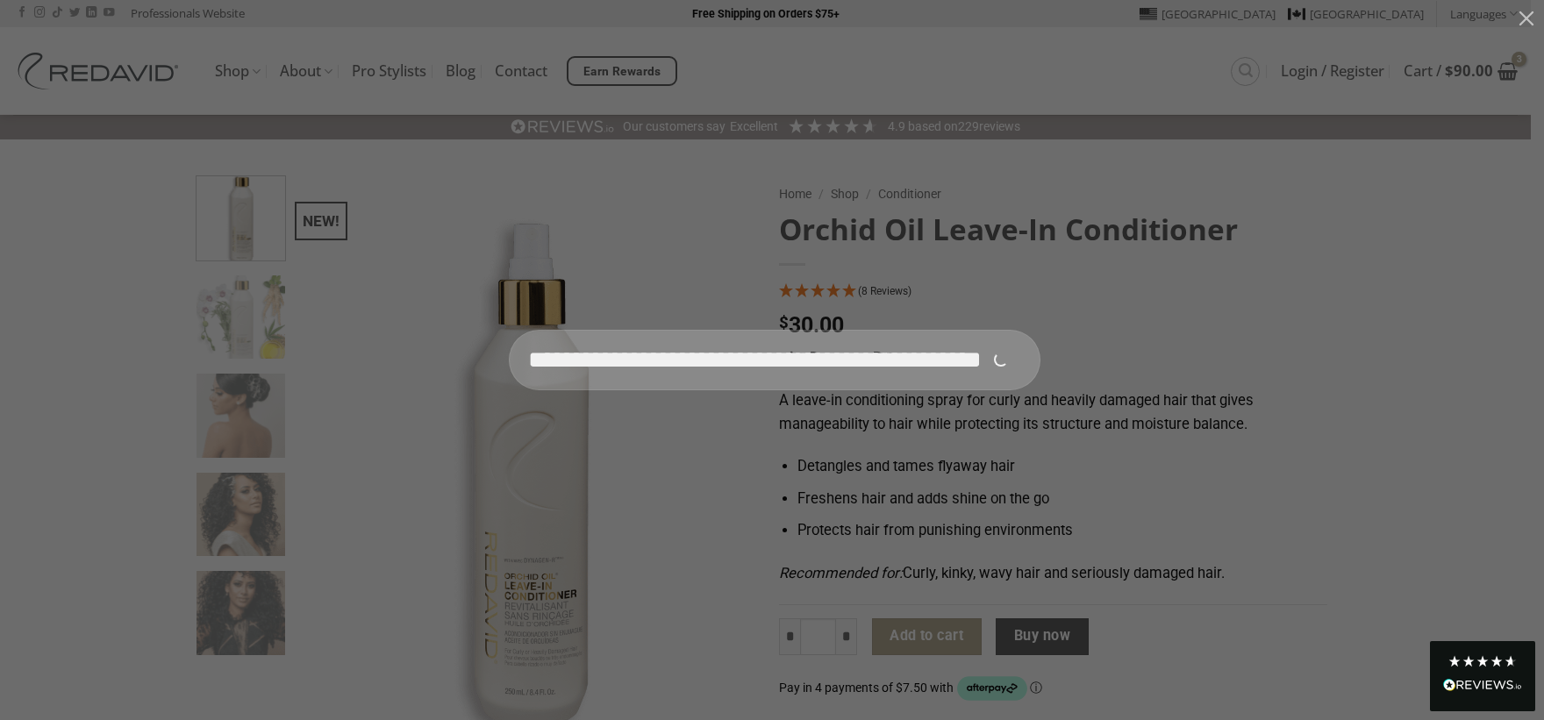
scroll to position [0, 27]
type input "**********"
click at [970, 330] on button "Submit" at bounding box center [1000, 360] width 61 height 61
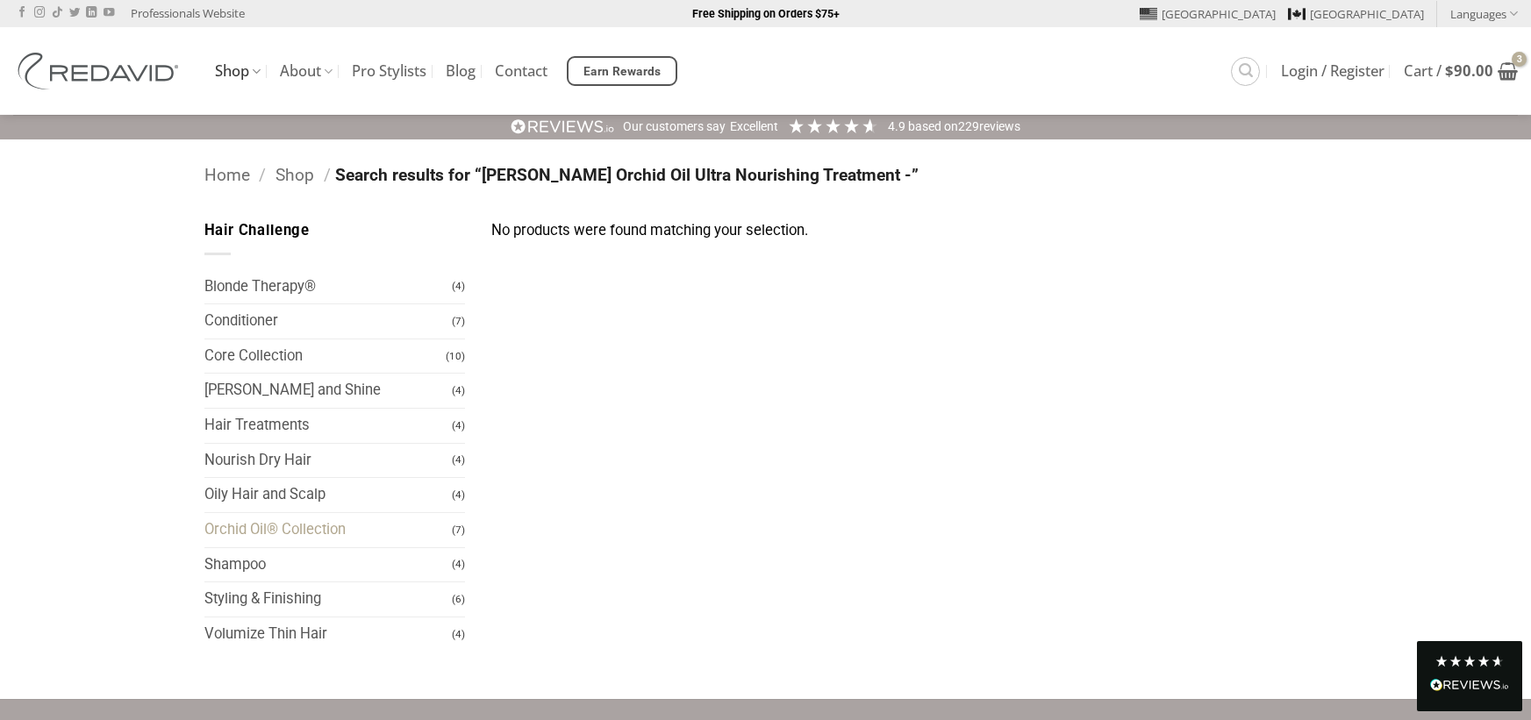
click at [301, 531] on link "Orchid Oil® Collection" at bounding box center [328, 530] width 248 height 34
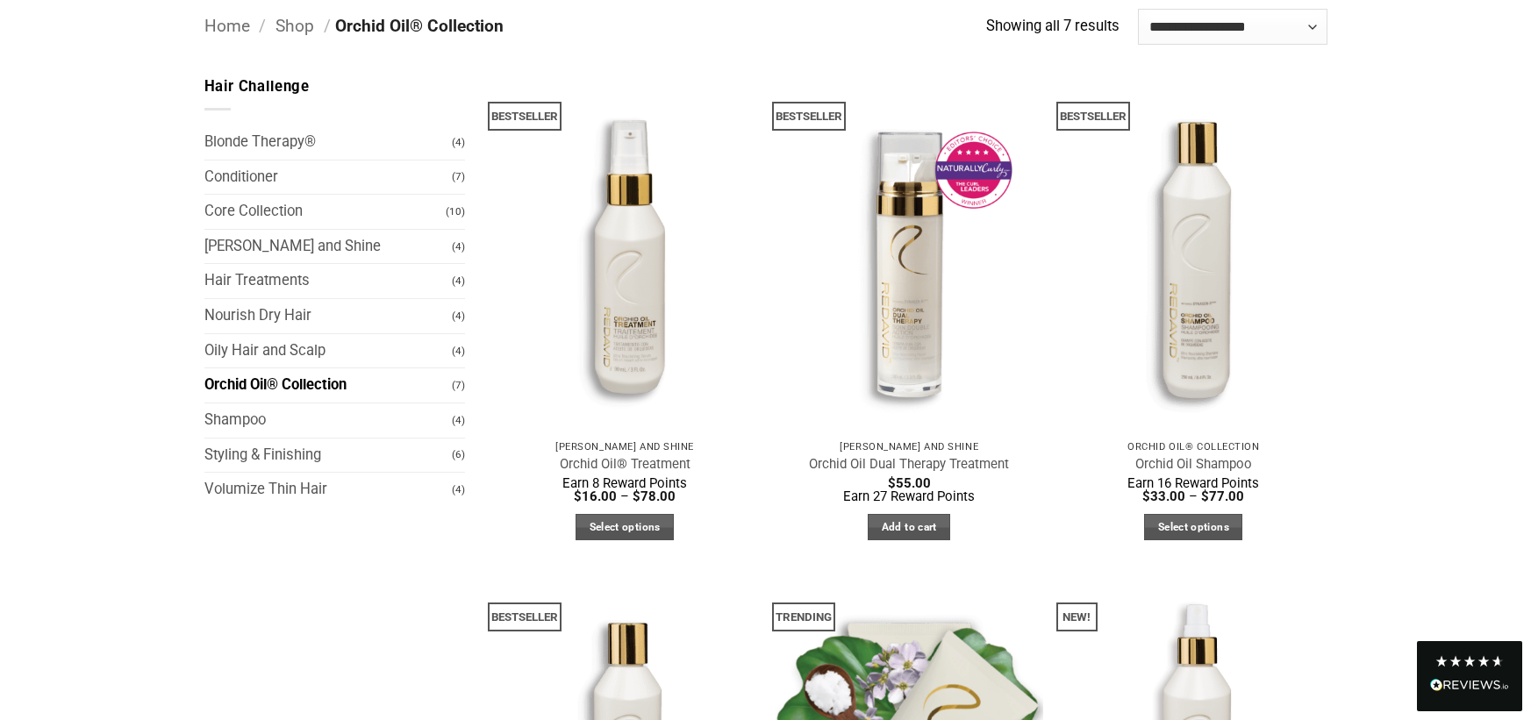
scroll to position [175, 0]
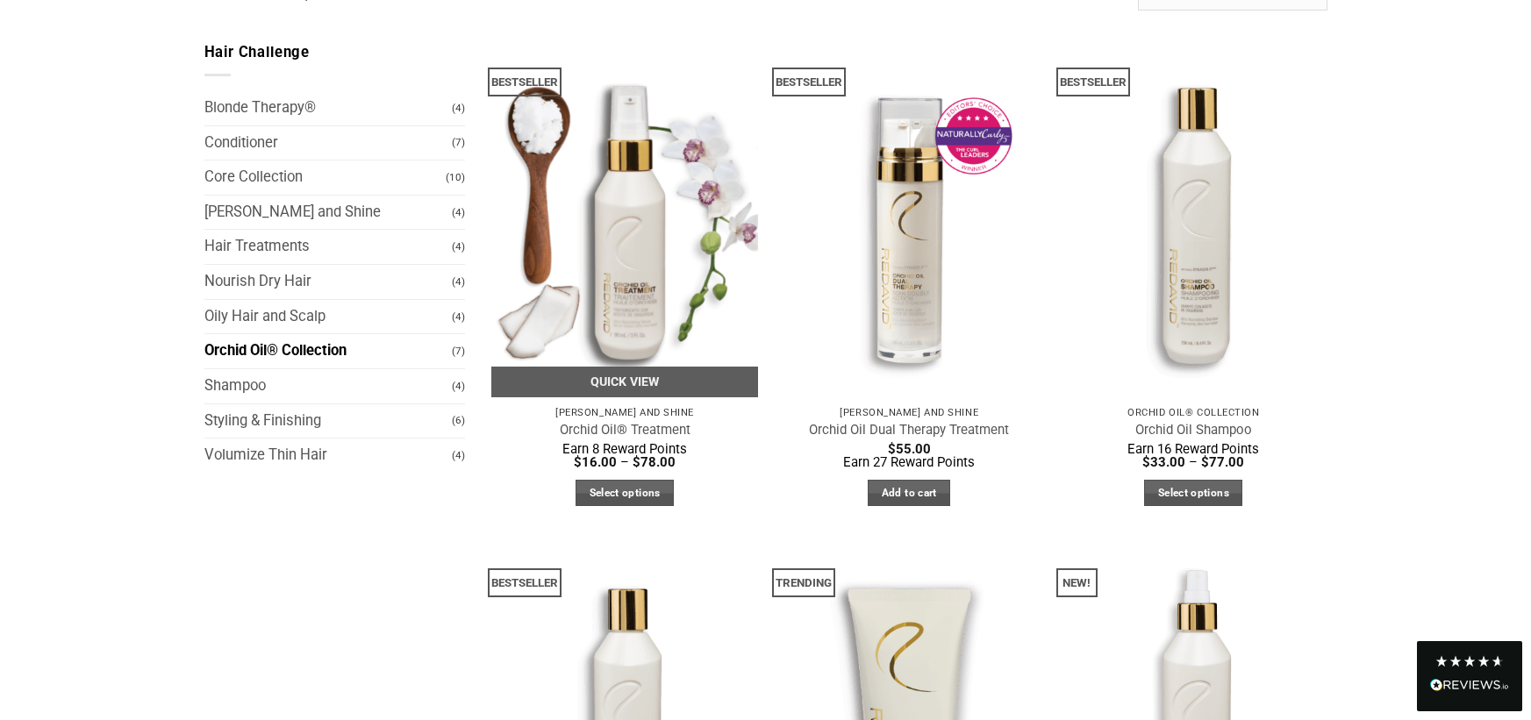
click at [640, 253] on img at bounding box center [625, 219] width 268 height 356
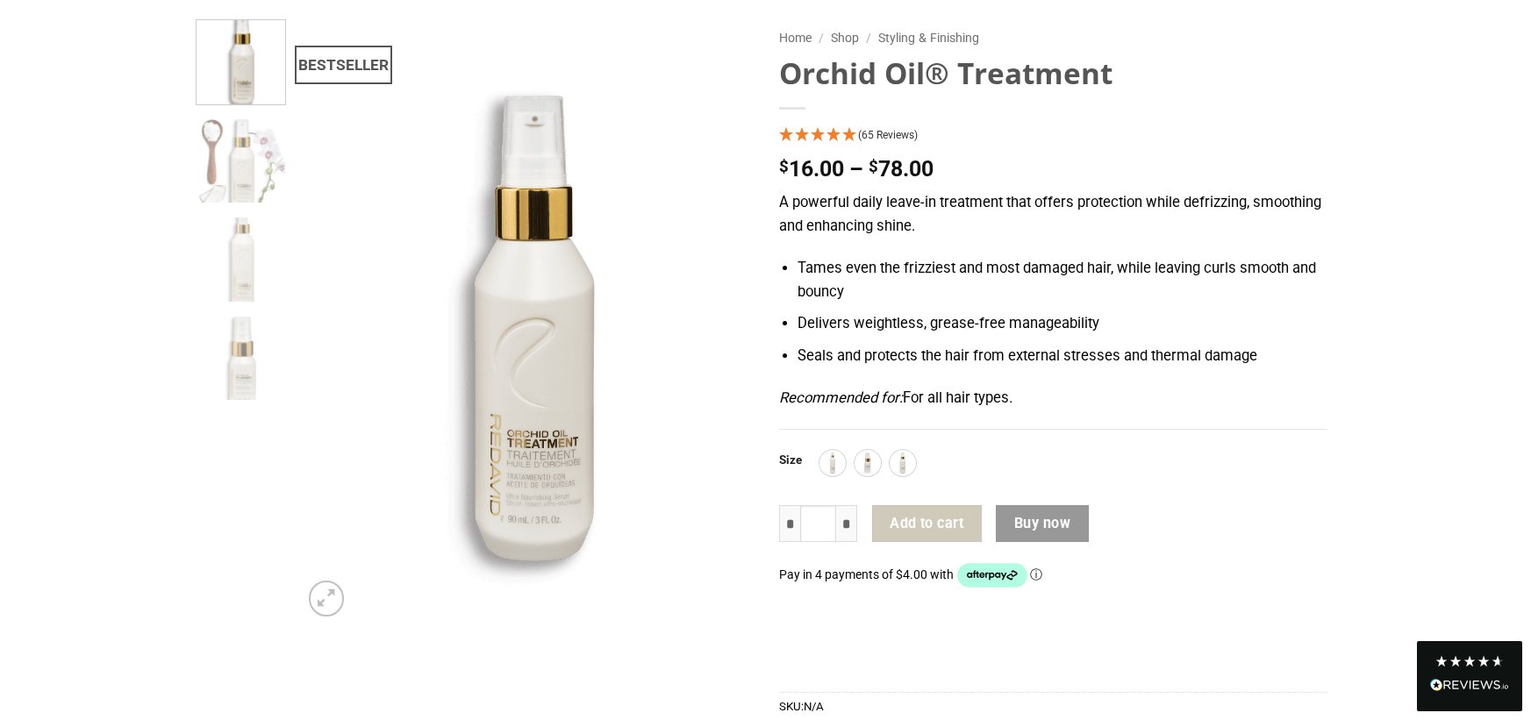
scroll to position [175, 0]
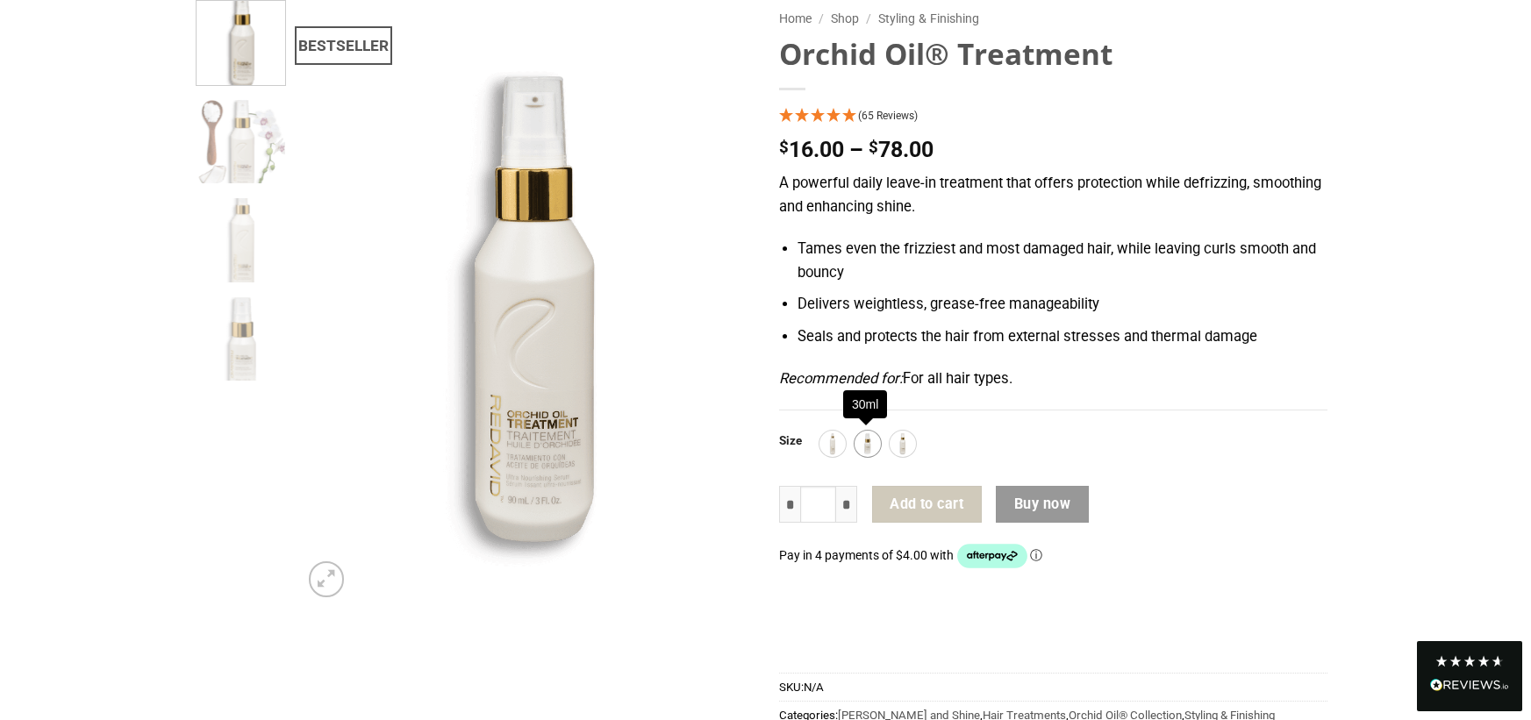
click at [859, 445] on img at bounding box center [867, 443] width 23 height 23
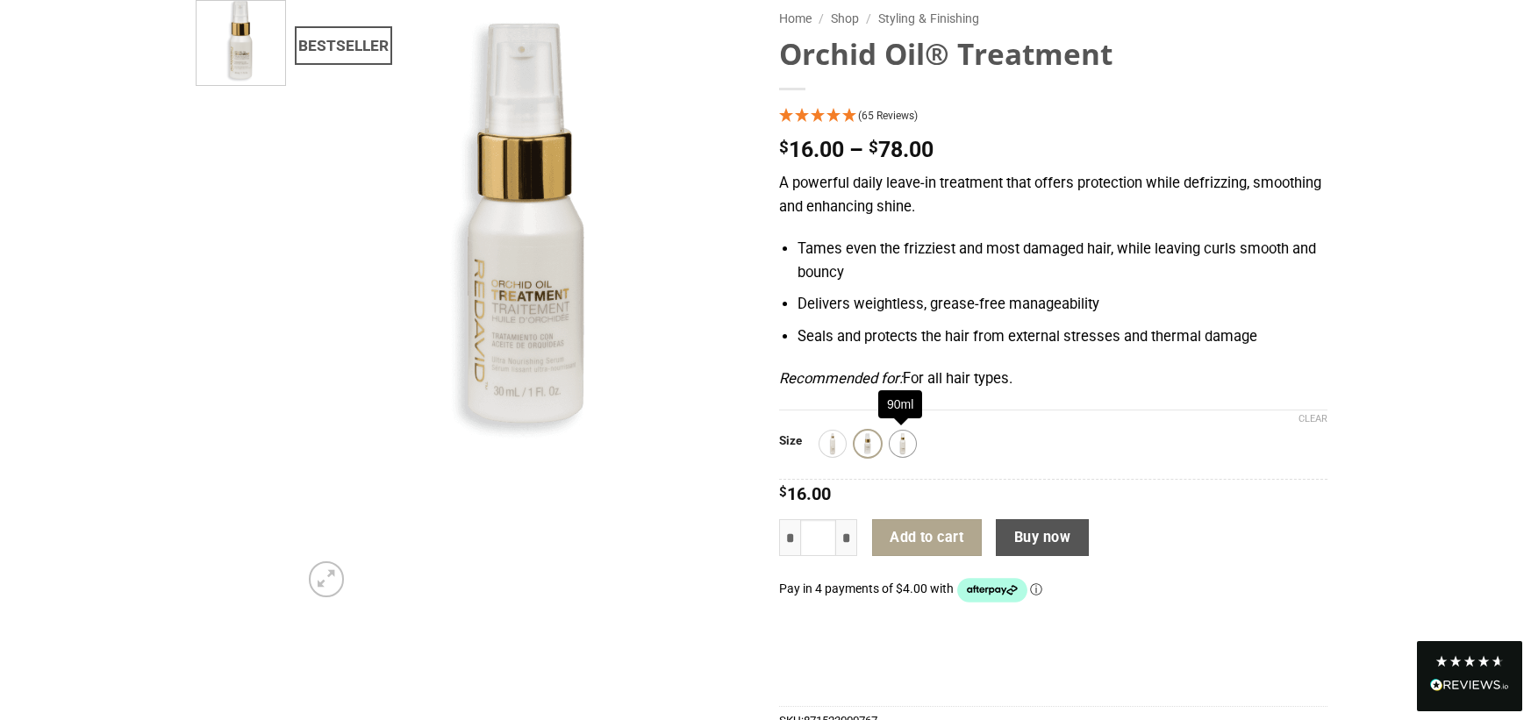
click at [904, 448] on img at bounding box center [902, 443] width 23 height 23
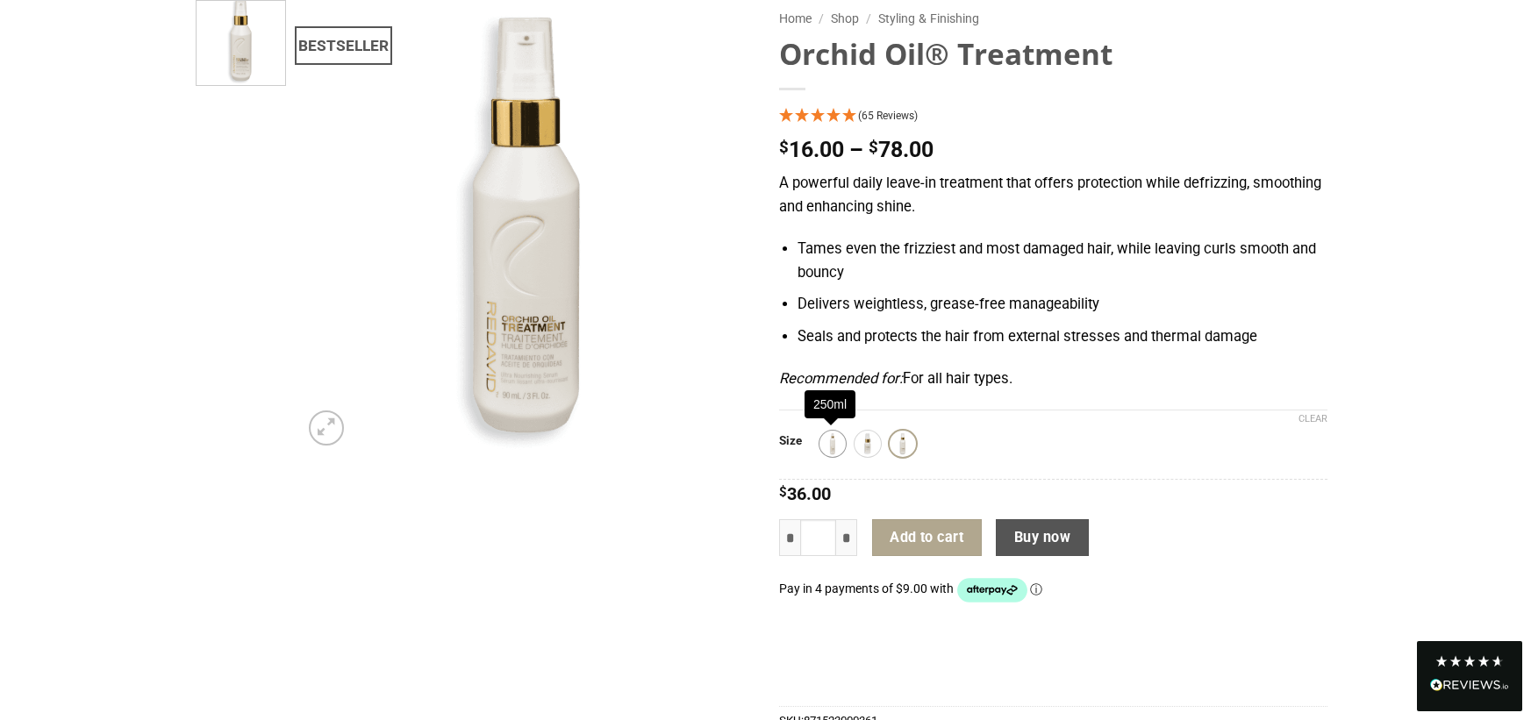
click at [830, 451] on img at bounding box center [832, 443] width 23 height 23
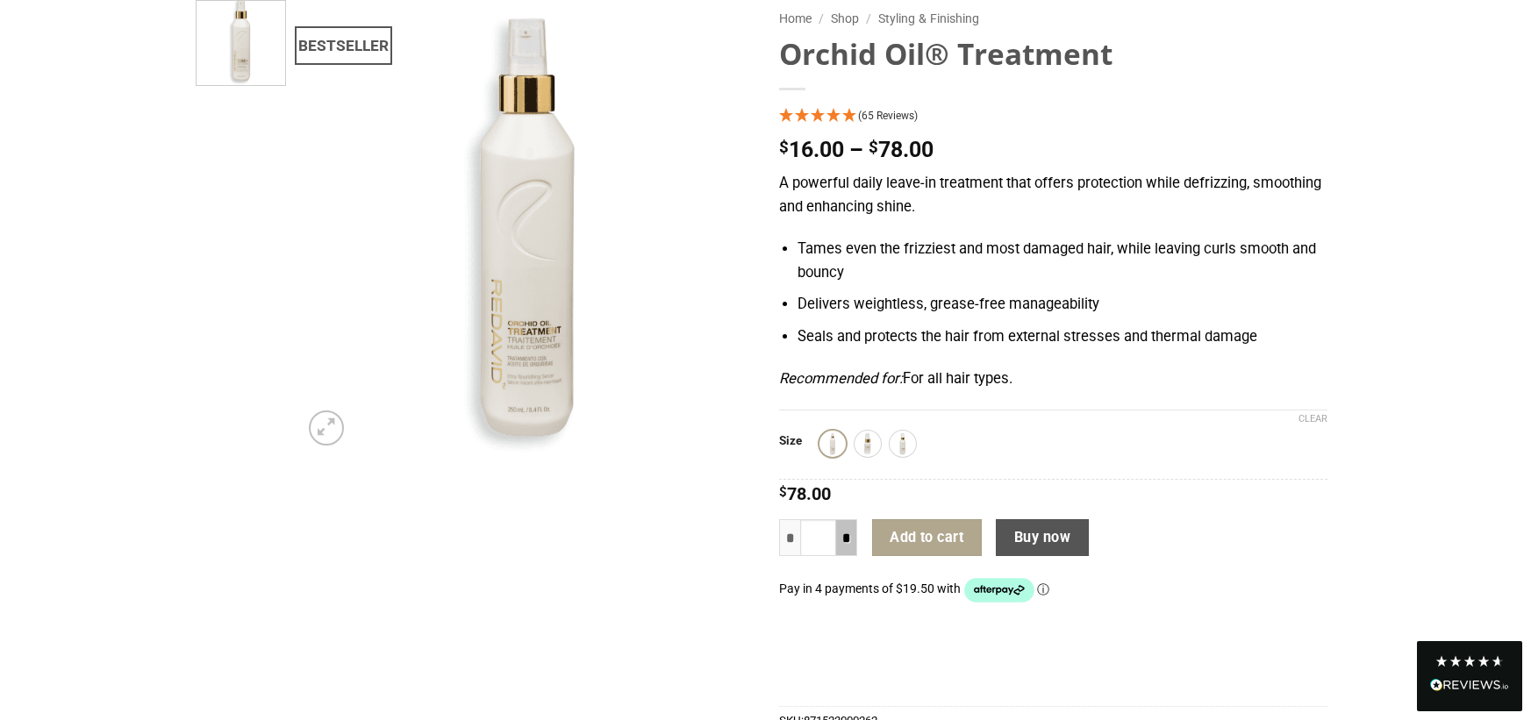
click at [850, 542] on input "*" at bounding box center [846, 537] width 21 height 37
type input "*"
click at [850, 542] on input "*" at bounding box center [846, 537] width 21 height 37
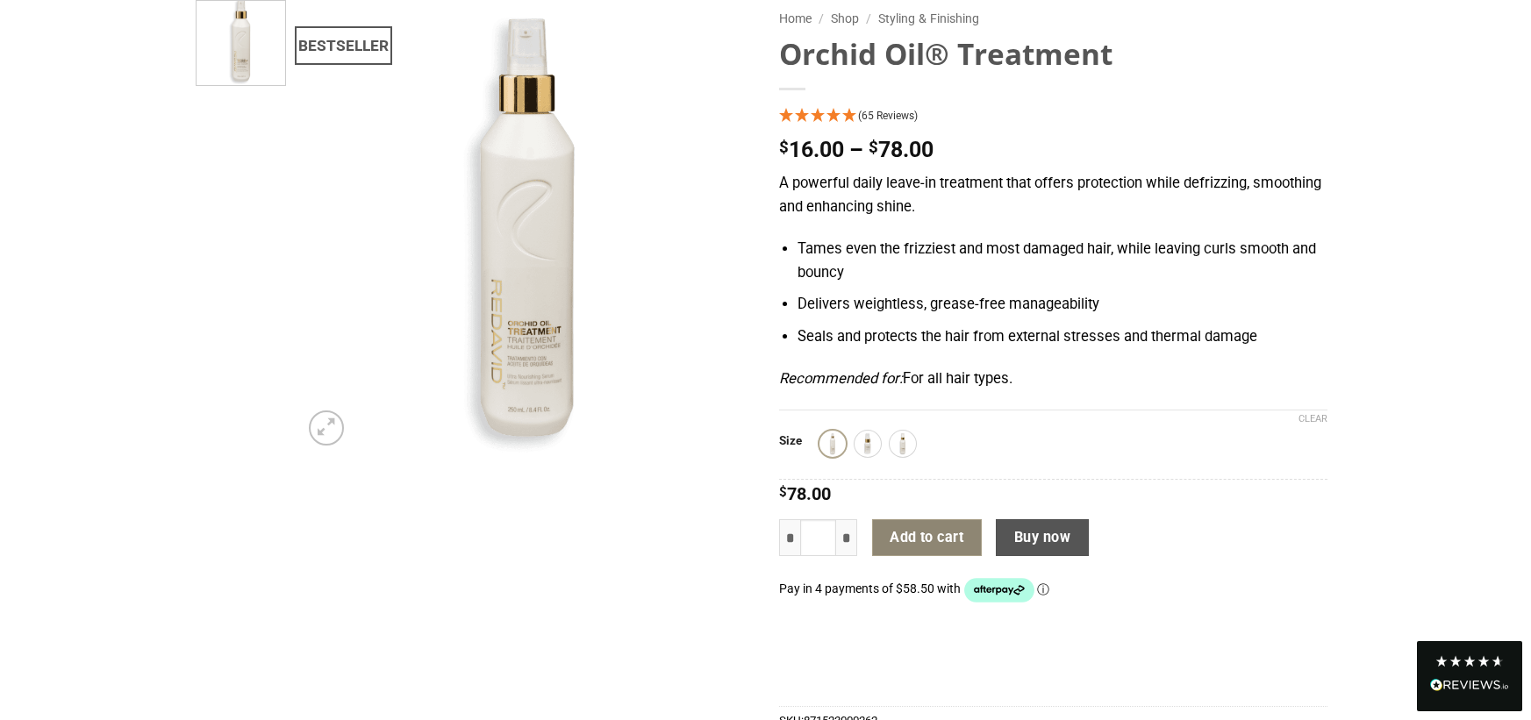
click at [923, 541] on button "Add to cart" at bounding box center [927, 537] width 110 height 37
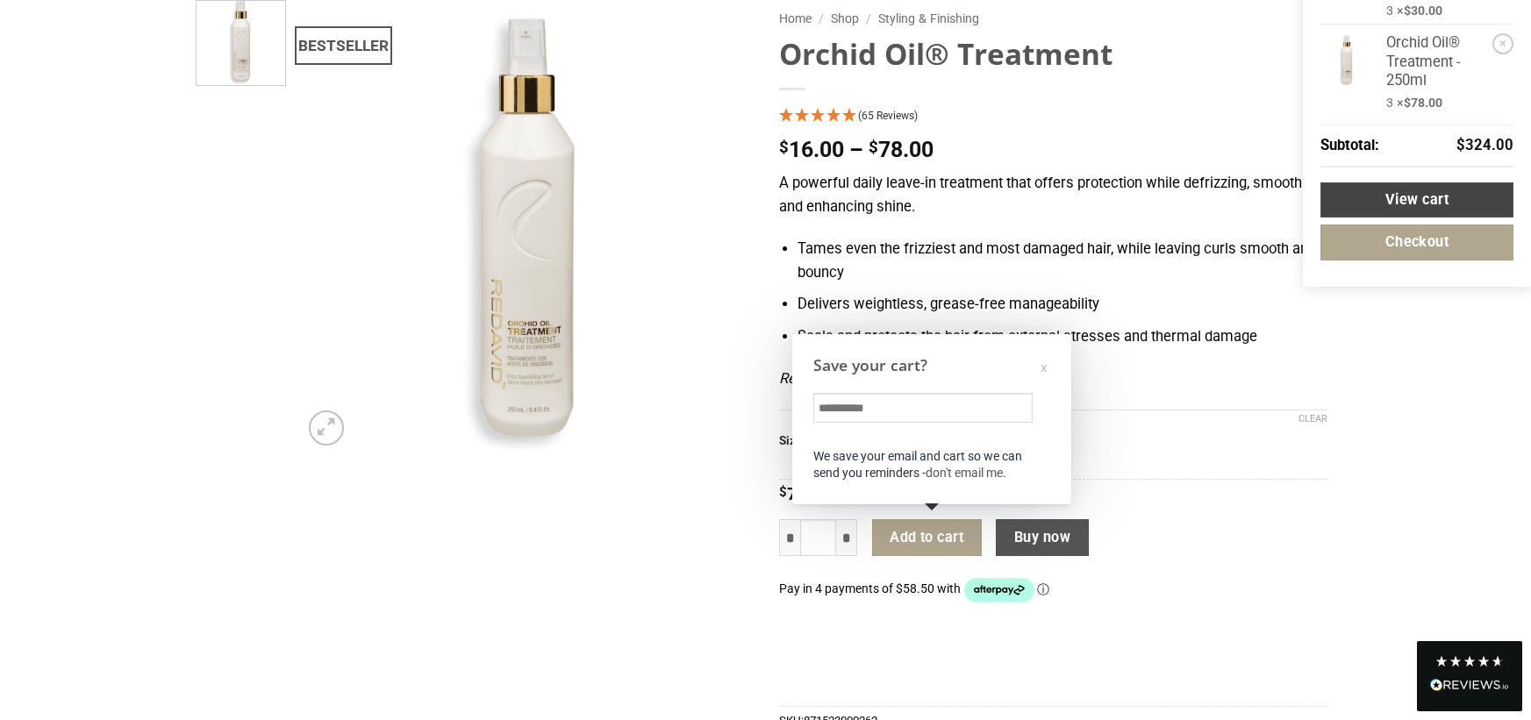
click at [1416, 196] on link "View cart" at bounding box center [1416, 200] width 193 height 36
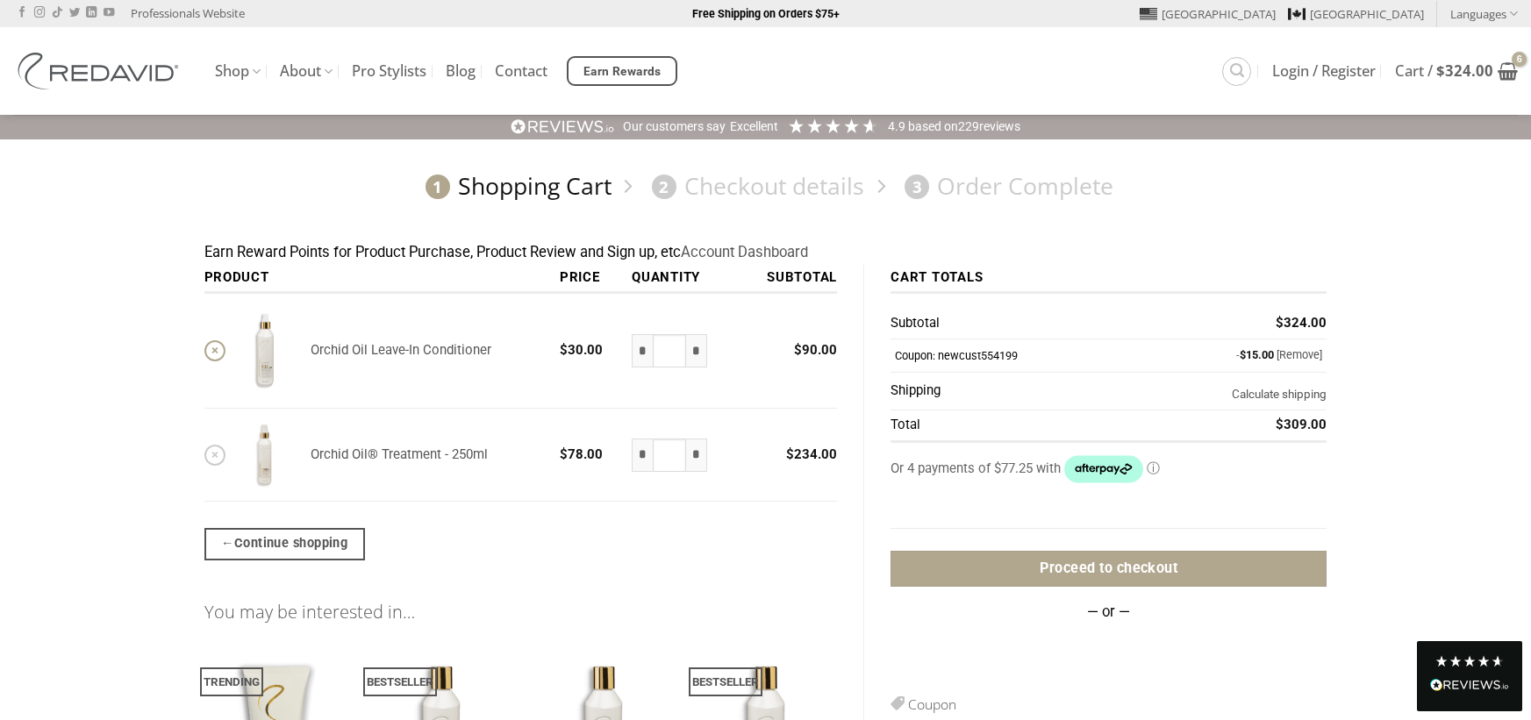
click at [212, 353] on link "×" at bounding box center [214, 350] width 21 height 21
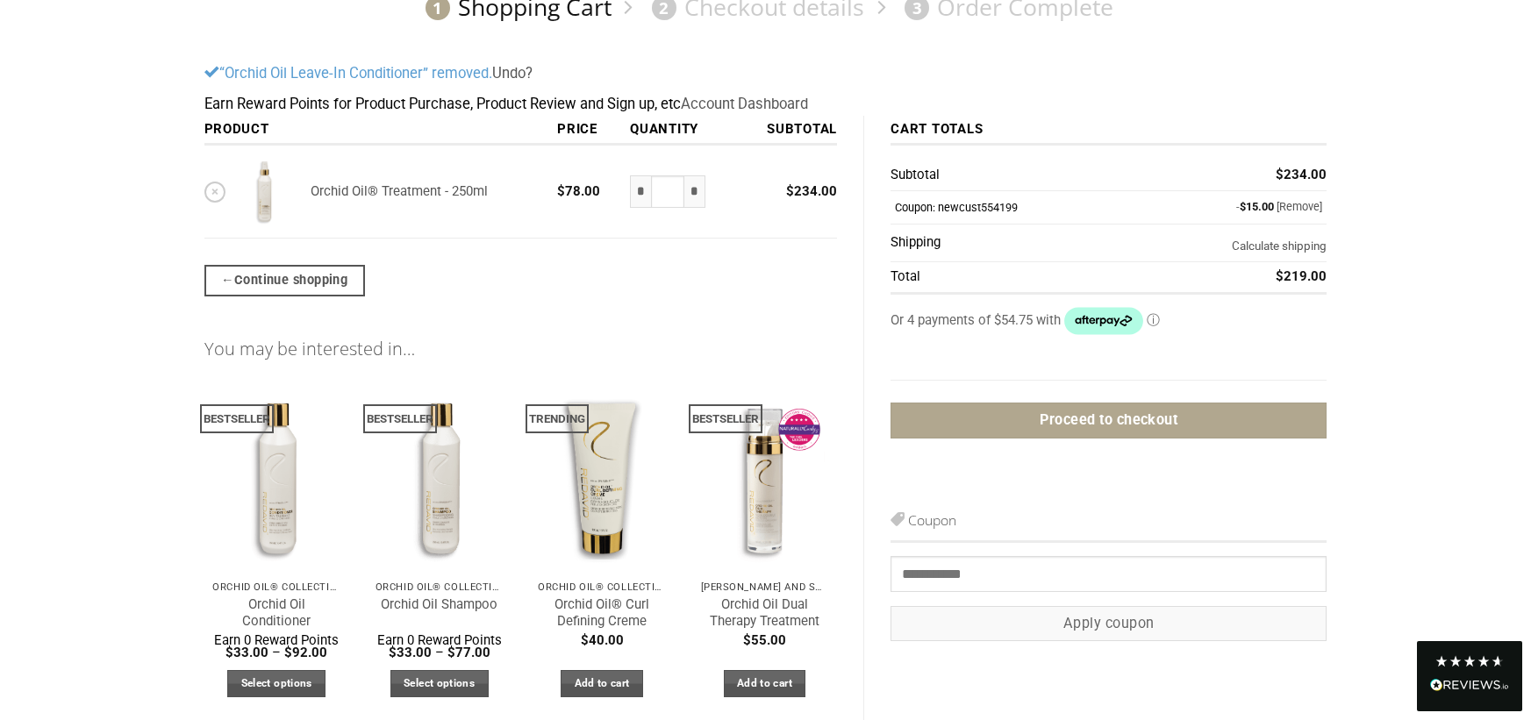
scroll to position [180, 0]
